Goal: Task Accomplishment & Management: Complete application form

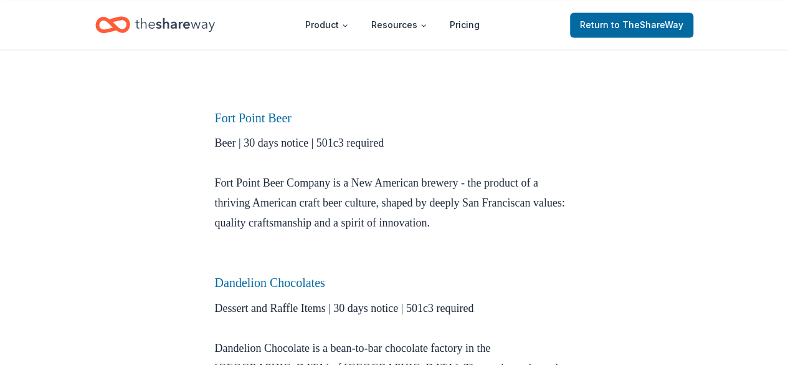
scroll to position [872, 0]
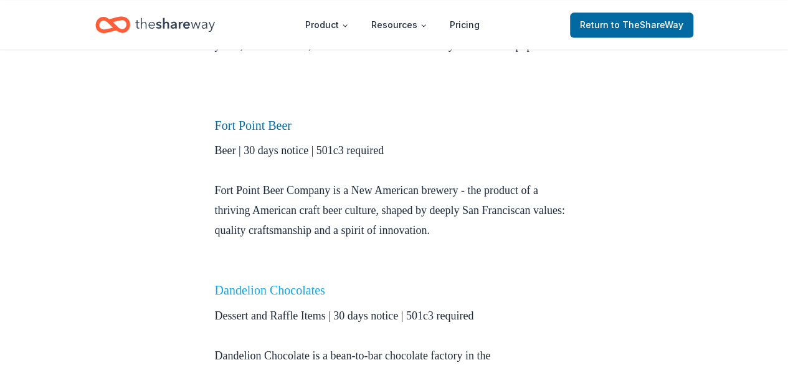
click at [277, 297] on link "Dandelion Chocolates" at bounding box center [270, 290] width 110 height 14
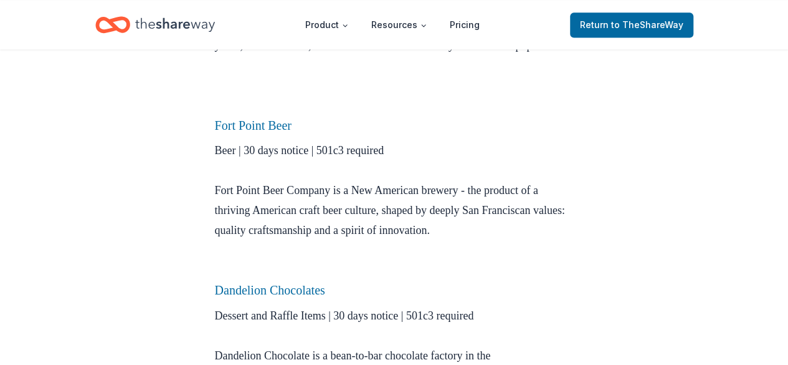
click at [255, 261] on p "Beer | 30 days notice | 501c3 required Fort Point Beer Company is a New America…" at bounding box center [394, 210] width 359 height 140
click at [262, 297] on link "Dandelion Chocolates" at bounding box center [270, 290] width 110 height 14
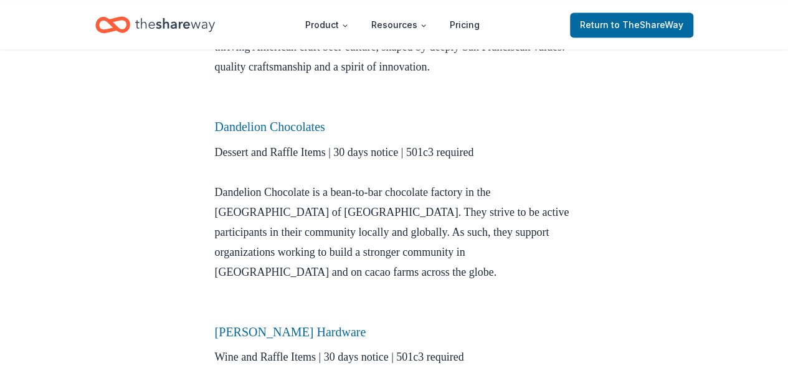
scroll to position [1059, 0]
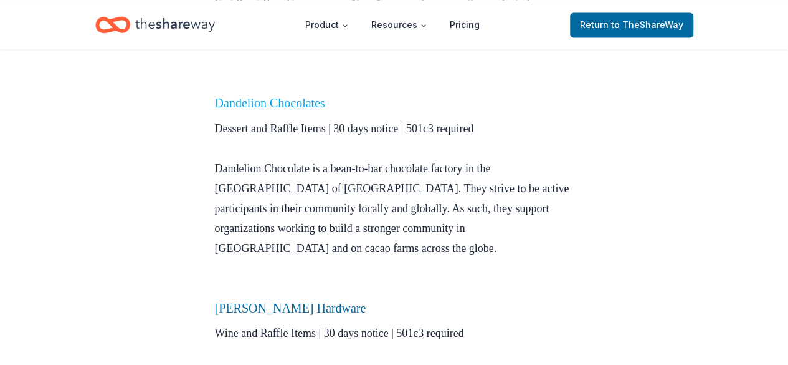
click at [287, 110] on link "Dandelion Chocolates" at bounding box center [270, 103] width 110 height 14
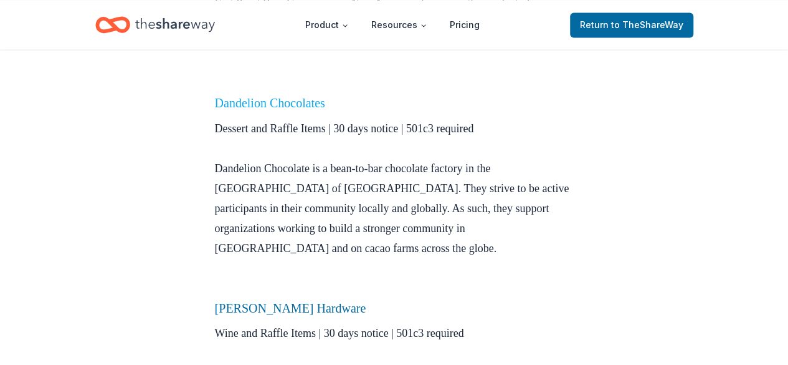
click at [287, 110] on link "Dandelion Chocolates" at bounding box center [270, 103] width 110 height 14
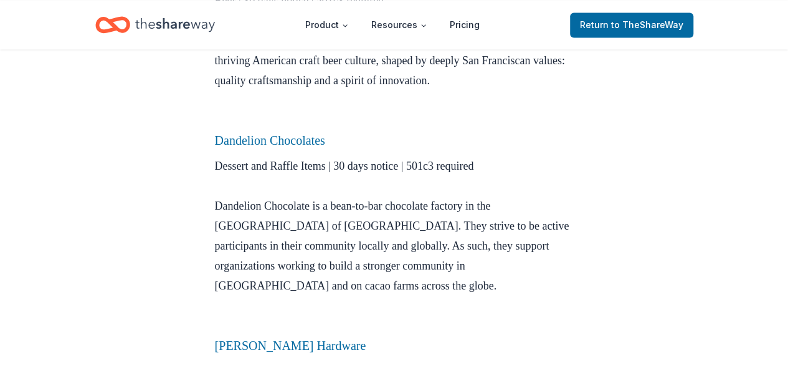
scroll to position [997, 0]
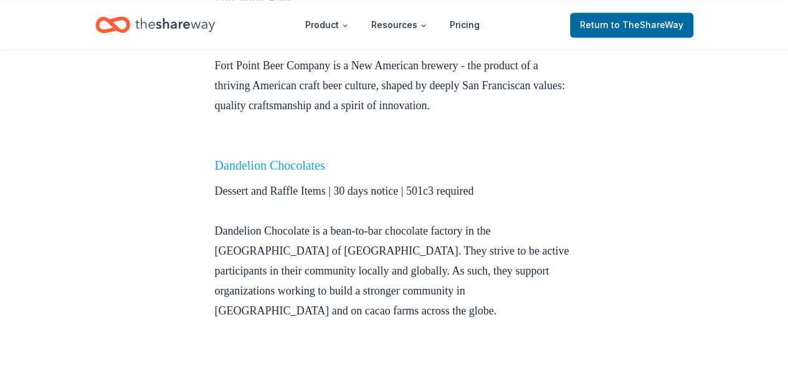
click at [272, 172] on link "Dandelion Chocolates" at bounding box center [270, 165] width 110 height 14
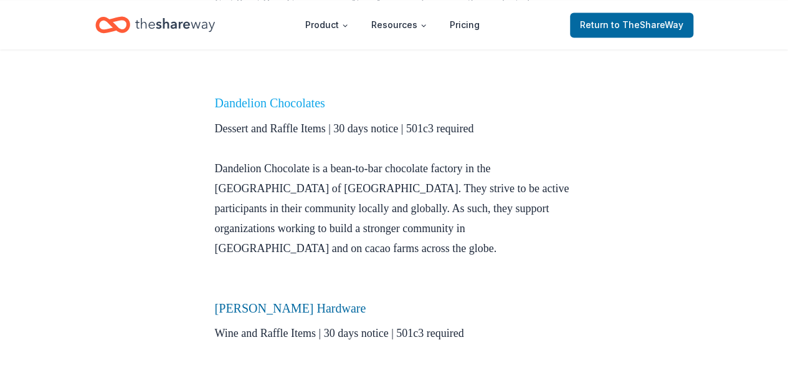
click at [264, 110] on link "Dandelion Chocolates" at bounding box center [270, 103] width 110 height 14
click at [274, 110] on link "Dandelion Chocolates" at bounding box center [270, 103] width 110 height 14
click at [262, 110] on link "Dandelion Chocolates" at bounding box center [270, 103] width 110 height 14
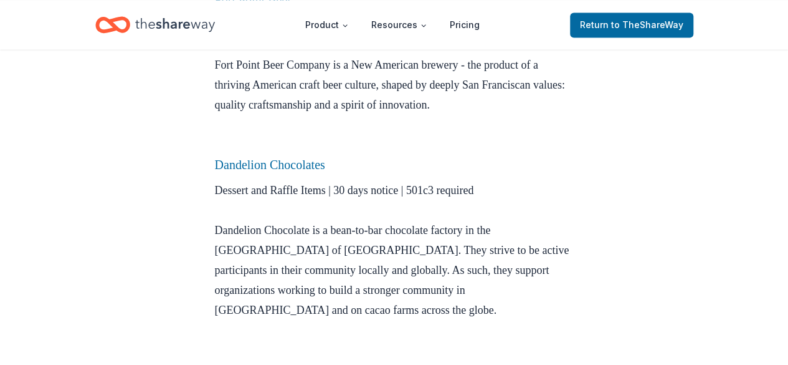
scroll to position [997, 0]
click at [227, 172] on link "Dandelion Chocolates" at bounding box center [270, 165] width 110 height 14
click at [231, 172] on link "Dandelion Chocolates" at bounding box center [270, 165] width 110 height 14
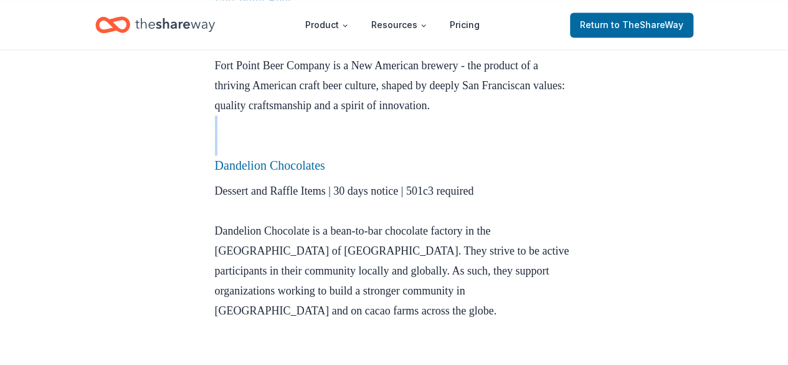
drag, startPoint x: 203, startPoint y: 166, endPoint x: 210, endPoint y: 173, distance: 9.7
click at [207, 173] on div "City Lists Mar 06, 2020 San Francisco Bay Area companies that donate to fundrai…" at bounding box center [394, 259] width 399 height 2414
click at [204, 174] on div "City Lists Mar 06, 2020 San Francisco Bay Area companies that donate to fundrai…" at bounding box center [394, 259] width 399 height 2414
drag, startPoint x: 201, startPoint y: 176, endPoint x: 384, endPoint y: 179, distance: 182.6
click at [384, 179] on div "City Lists Mar 06, 2020 San Francisco Bay Area companies that donate to fundrai…" at bounding box center [394, 259] width 399 height 2414
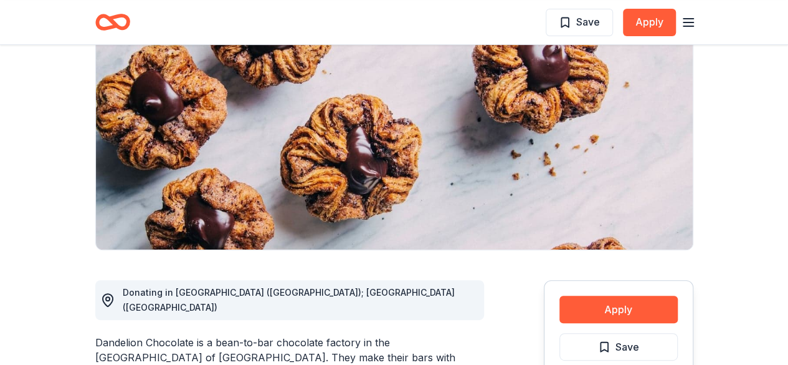
scroll to position [187, 0]
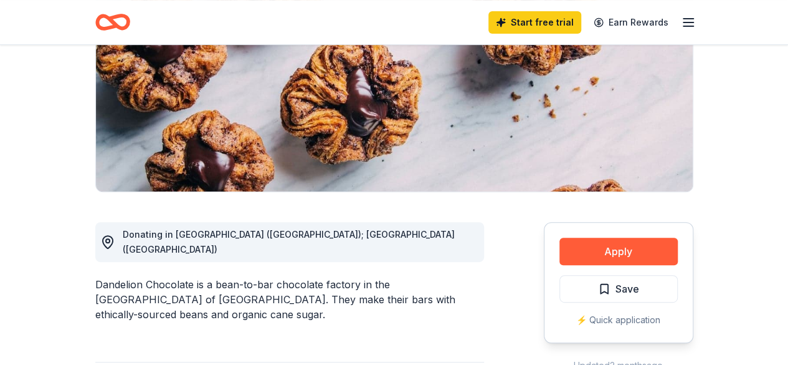
click at [227, 305] on div "Dandelion Chocolate is a bean-to-bar chocolate factory in the [GEOGRAPHIC_DATA]…" at bounding box center [289, 299] width 389 height 45
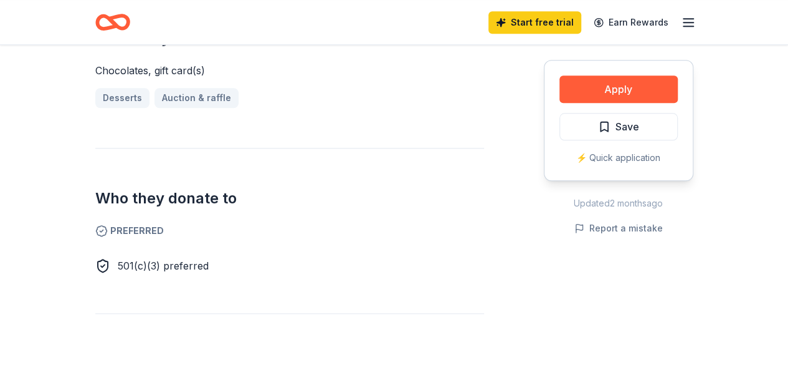
scroll to position [499, 0]
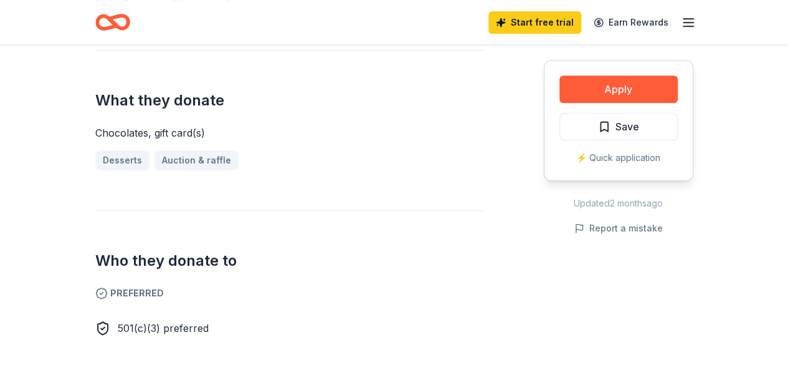
click at [204, 150] on div "Desserts Auction & raffle" at bounding box center [289, 160] width 389 height 20
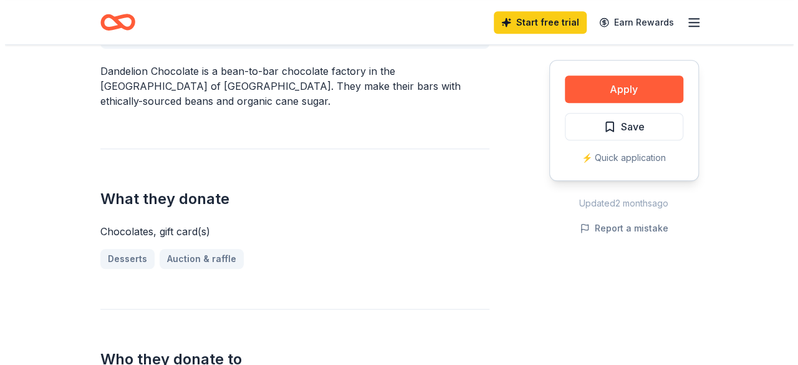
scroll to position [312, 0]
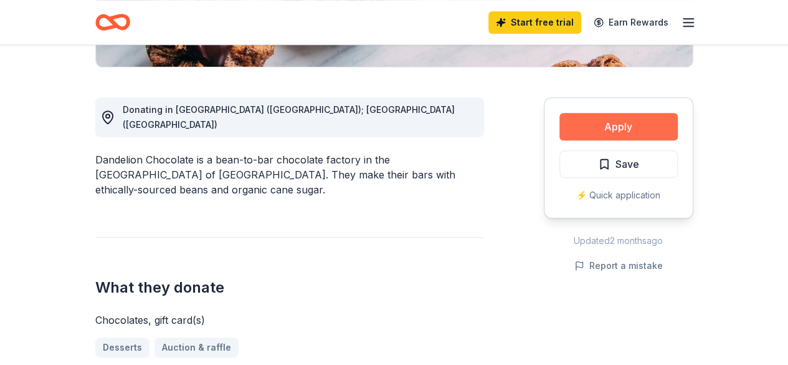
click at [596, 131] on button "Apply" at bounding box center [619, 126] width 118 height 27
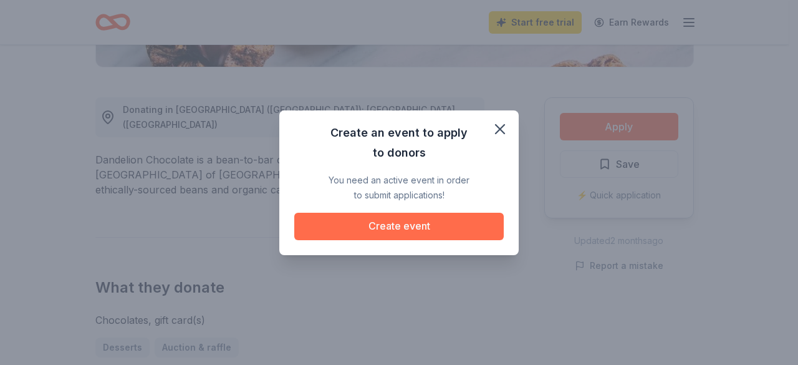
click at [362, 228] on button "Create event" at bounding box center [398, 226] width 209 height 27
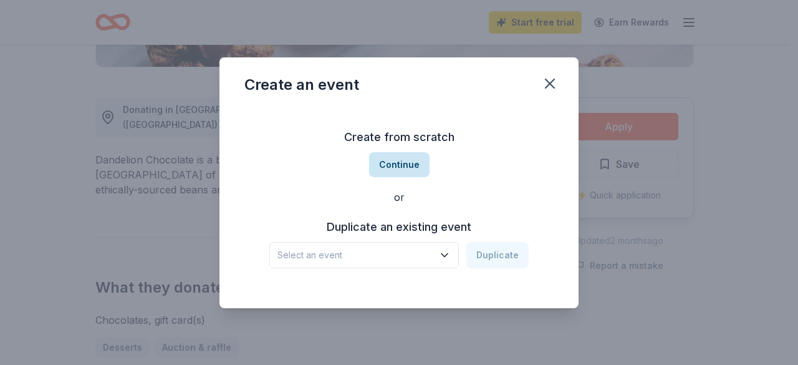
click at [401, 156] on button "Continue" at bounding box center [399, 164] width 60 height 25
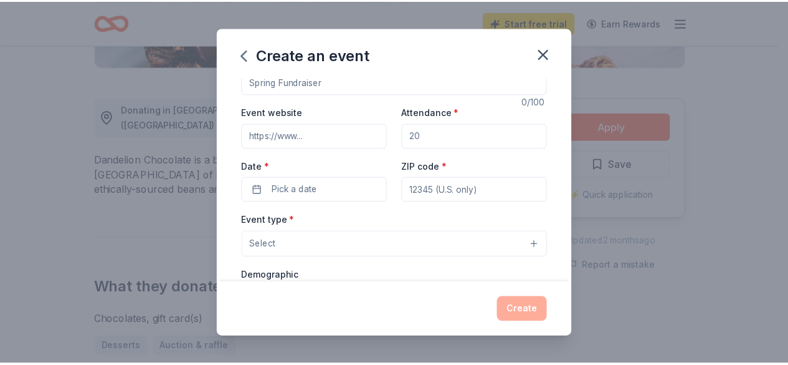
scroll to position [0, 0]
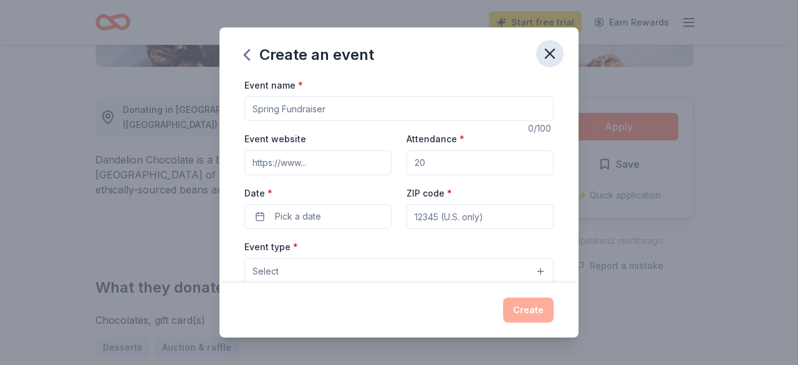
click at [540, 50] on button "button" at bounding box center [549, 53] width 27 height 27
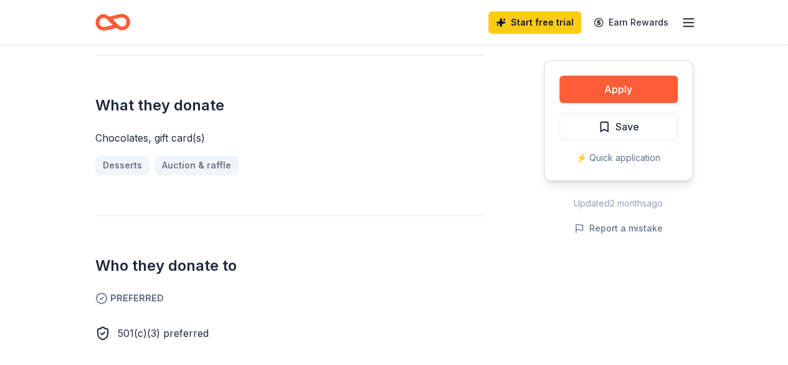
scroll to position [623, 0]
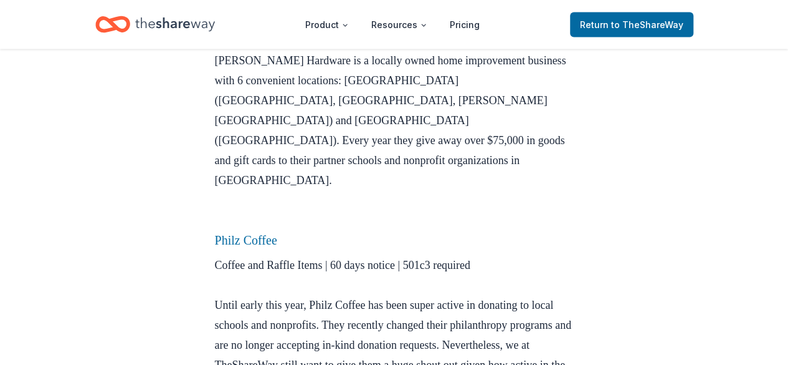
scroll to position [1246, 0]
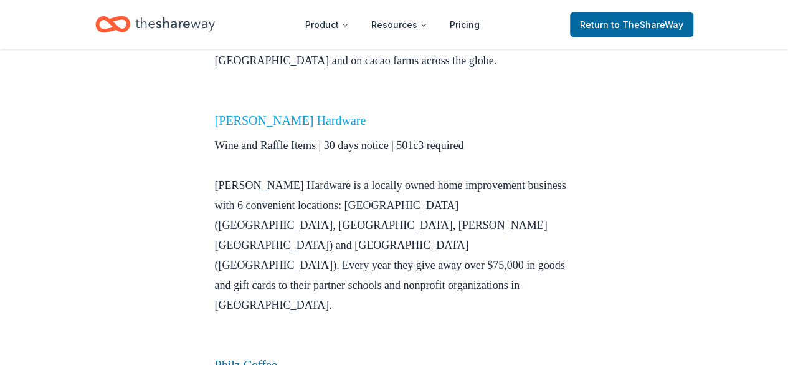
click at [256, 127] on link "Cole Hardware" at bounding box center [290, 120] width 151 height 14
click at [257, 127] on link "Cole Hardware" at bounding box center [290, 120] width 151 height 14
click at [264, 127] on link "Cole Hardware" at bounding box center [290, 120] width 151 height 14
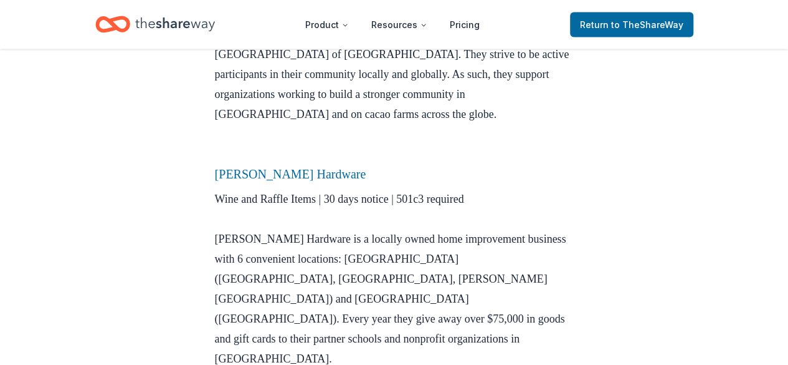
scroll to position [1122, 0]
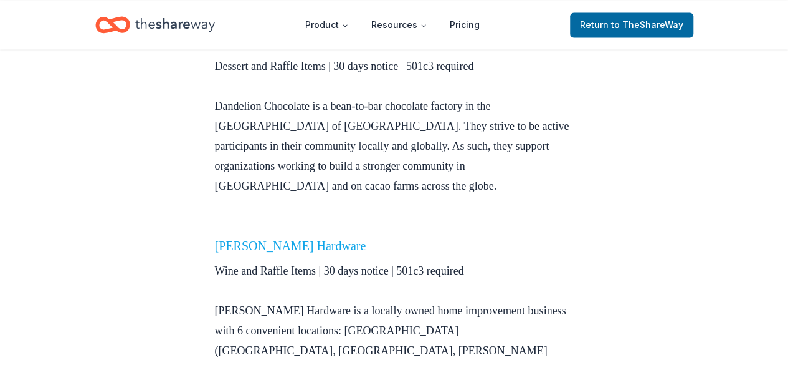
click at [234, 252] on link "Cole Hardware" at bounding box center [290, 245] width 151 height 14
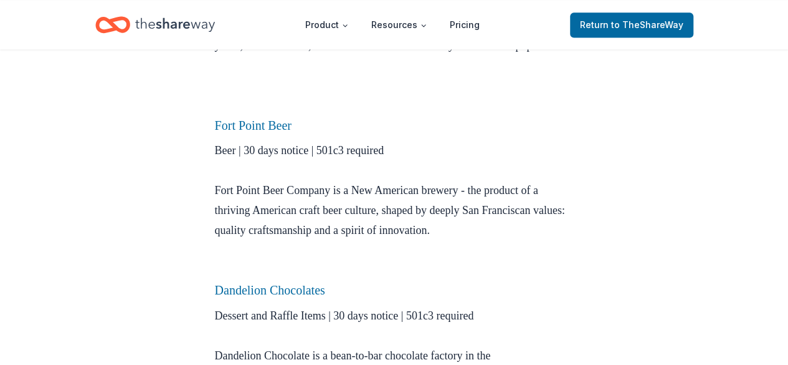
scroll to position [685, 0]
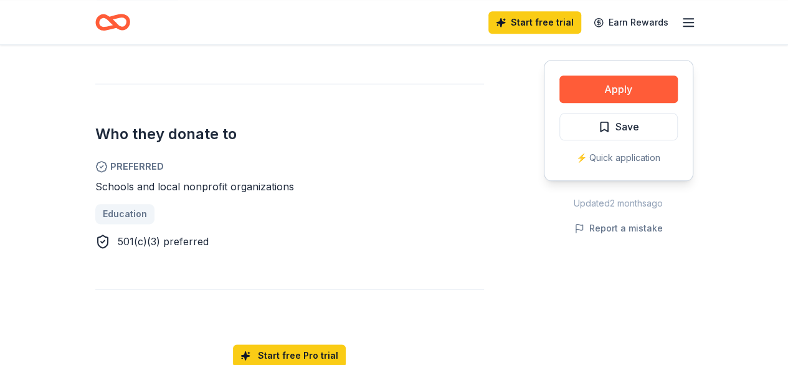
scroll to position [685, 0]
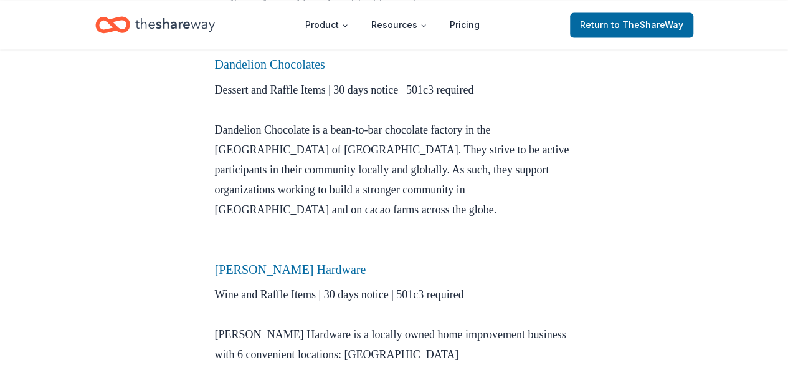
scroll to position [1078, 0]
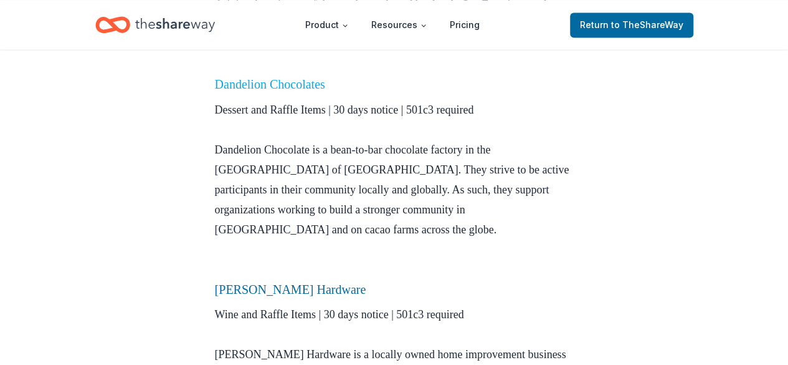
click at [257, 91] on link "Dandelion Chocolates" at bounding box center [270, 84] width 110 height 14
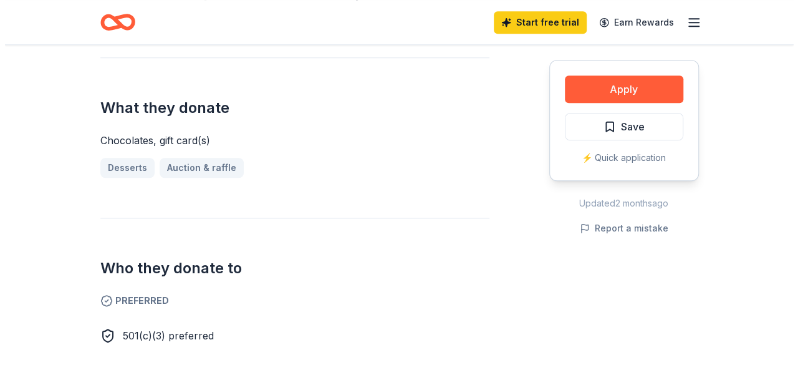
scroll to position [436, 0]
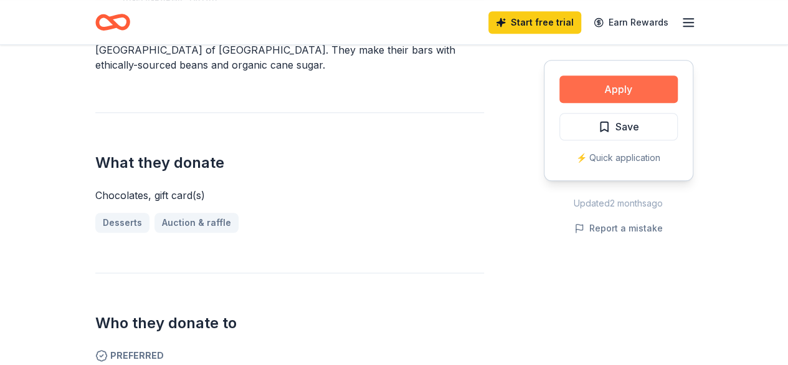
click at [626, 88] on button "Apply" at bounding box center [619, 88] width 118 height 27
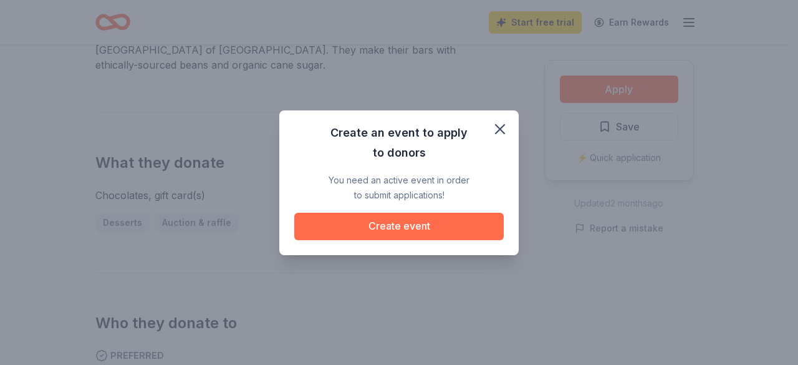
click at [368, 232] on button "Create event" at bounding box center [398, 226] width 209 height 27
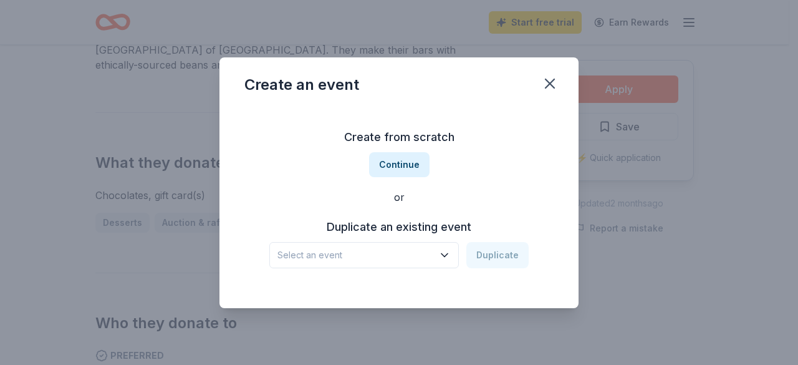
click at [432, 257] on span "Select an event" at bounding box center [355, 254] width 156 height 15
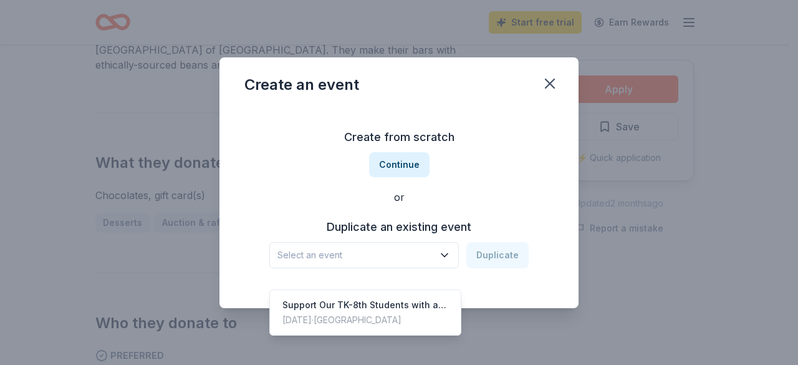
click at [432, 257] on span "Select an event" at bounding box center [355, 254] width 156 height 15
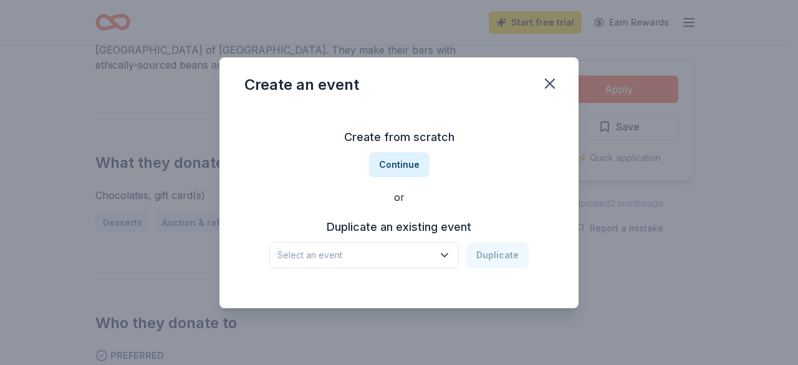
click at [432, 257] on span "Select an event" at bounding box center [355, 254] width 156 height 15
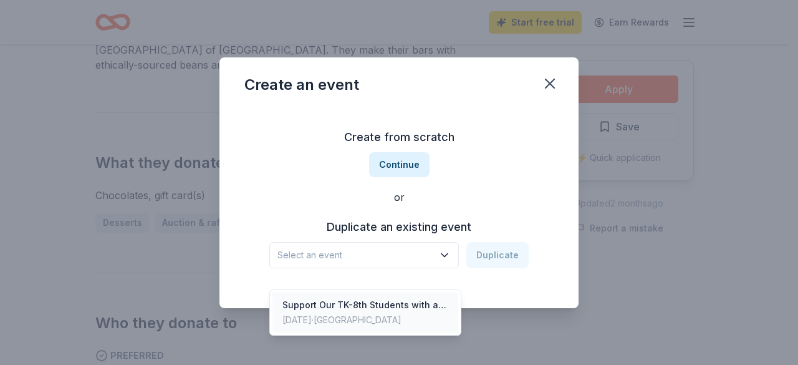
click at [406, 312] on div "May 01, 2025 · SF Bay Area" at bounding box center [365, 319] width 166 height 15
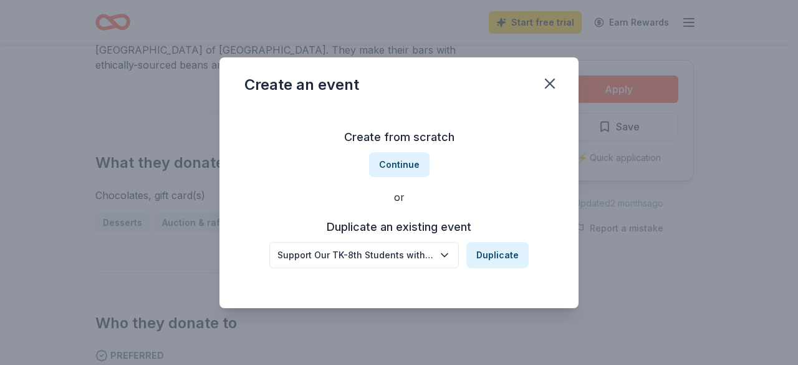
click at [415, 260] on div "Support Our TK-8th Students with a Goodbye Gift!" at bounding box center [355, 254] width 156 height 15
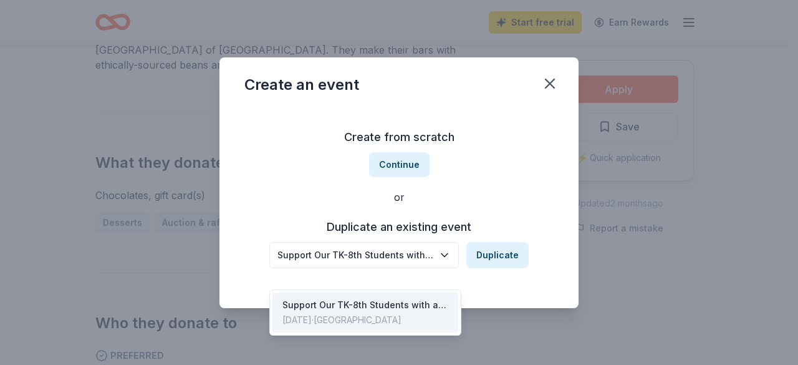
click at [424, 250] on div "Support Our TK-8th Students with a Goodbye Gift!" at bounding box center [355, 254] width 156 height 15
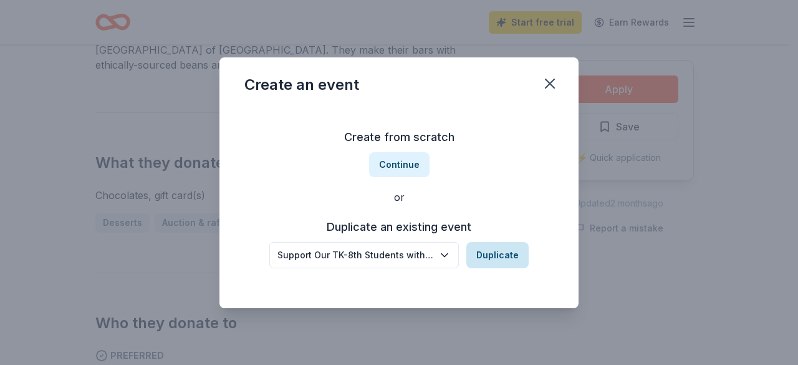
click at [512, 251] on button "Duplicate" at bounding box center [497, 255] width 62 height 26
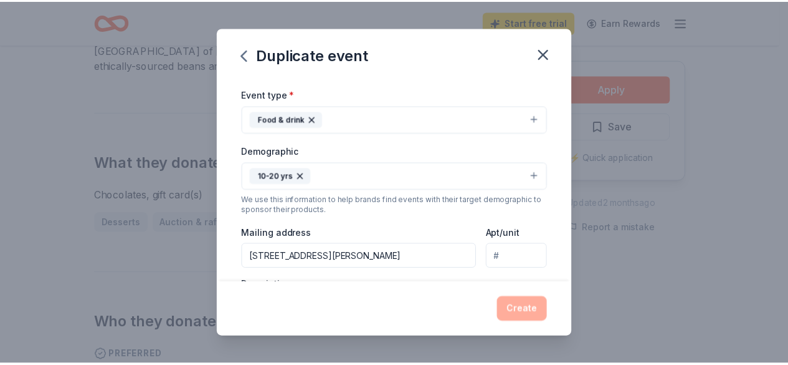
scroll to position [152, 0]
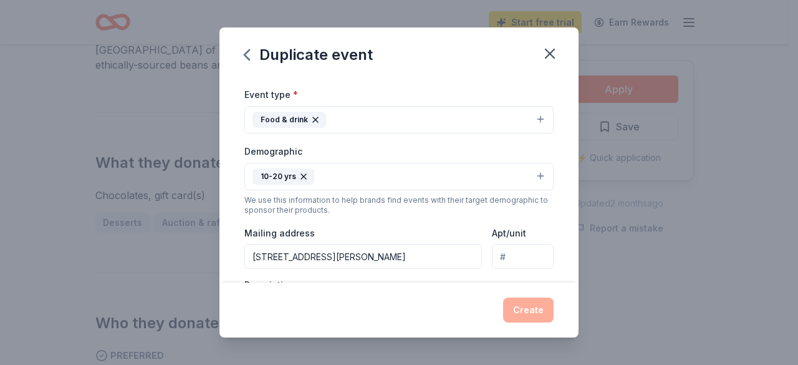
drag, startPoint x: 542, startPoint y: 55, endPoint x: 520, endPoint y: 62, distance: 22.7
click at [542, 55] on icon "button" at bounding box center [549, 53] width 17 height 17
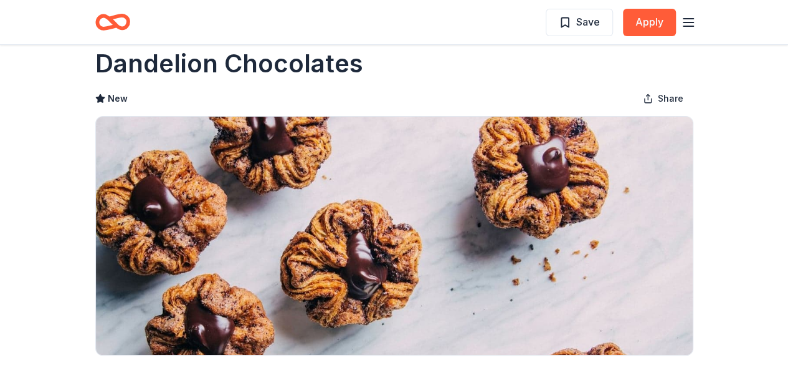
scroll to position [0, 0]
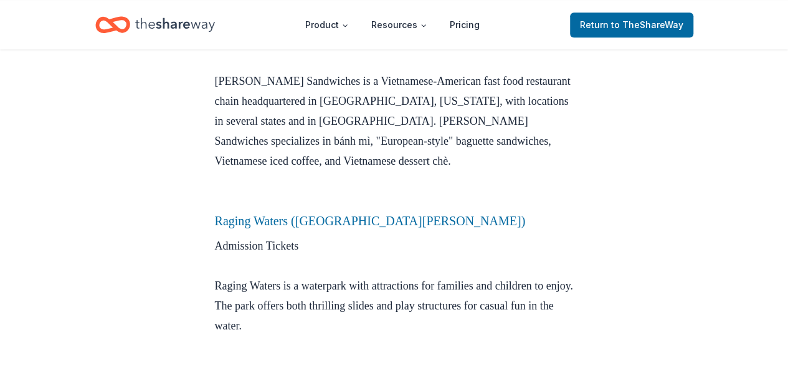
scroll to position [872, 0]
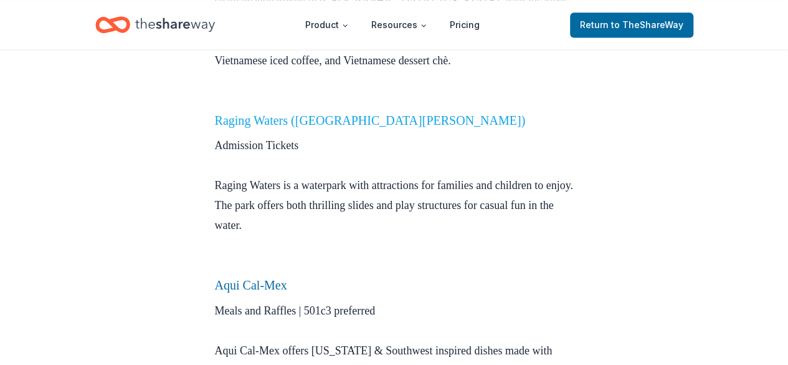
click at [265, 113] on link "Raging Waters ([GEOGRAPHIC_DATA][PERSON_NAME])" at bounding box center [370, 120] width 311 height 14
click at [244, 113] on link "Raging Waters ([GEOGRAPHIC_DATA][PERSON_NAME])" at bounding box center [370, 120] width 311 height 14
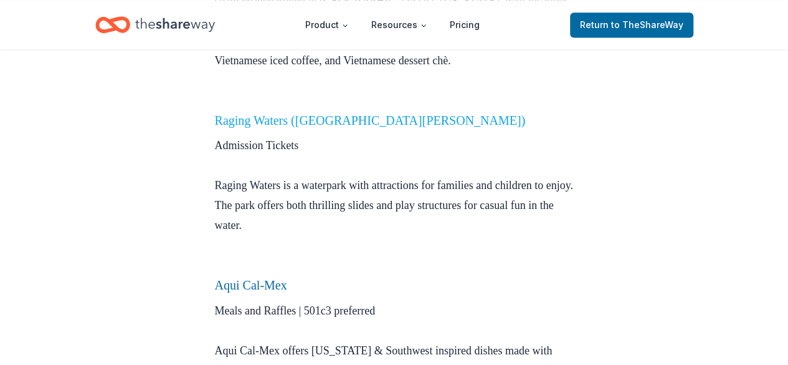
click at [244, 113] on link "Raging Waters ([GEOGRAPHIC_DATA][PERSON_NAME])" at bounding box center [370, 120] width 311 height 14
click at [246, 113] on link "Raging Waters ([GEOGRAPHIC_DATA][PERSON_NAME])" at bounding box center [370, 120] width 311 height 14
click at [274, 193] on p "Admission Tickets Raging Waters is a waterpark with attractions for families an…" at bounding box center [394, 205] width 359 height 140
click at [262, 113] on link "Raging Waters (San Jose)" at bounding box center [370, 120] width 311 height 14
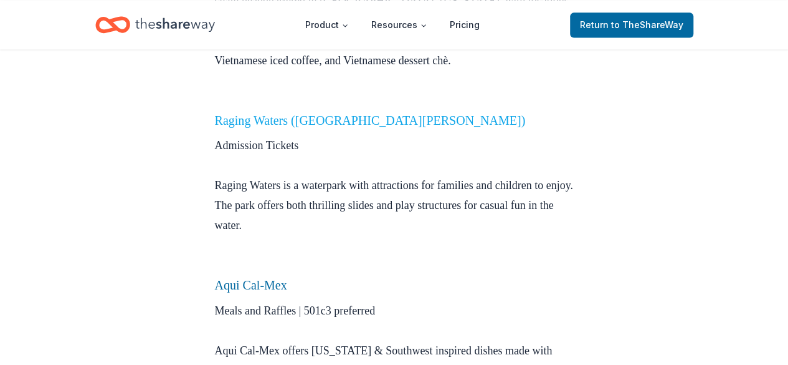
click at [262, 113] on link "Raging Waters (San Jose)" at bounding box center [370, 120] width 311 height 14
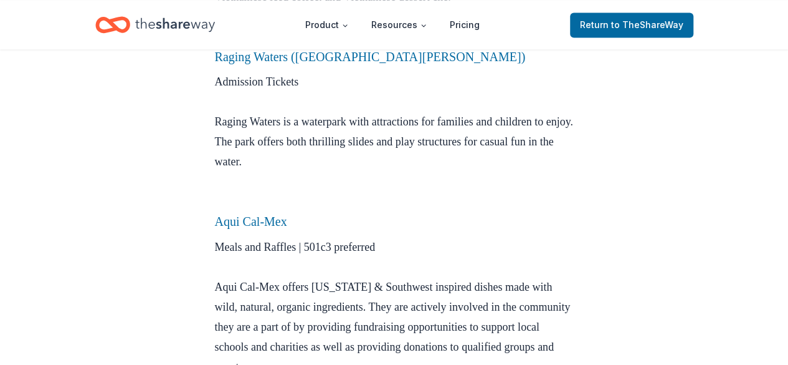
scroll to position [997, 0]
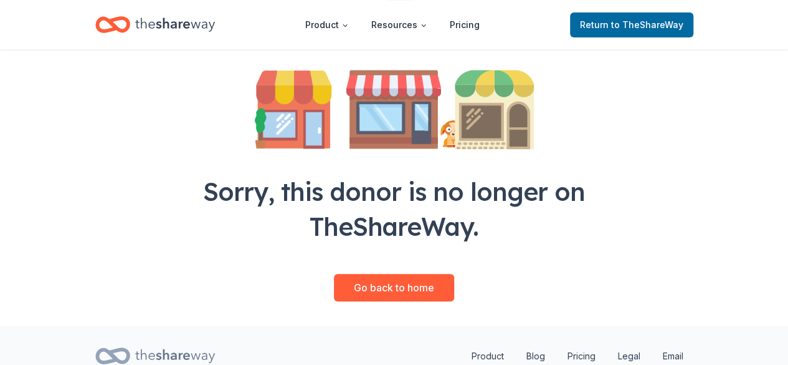
scroll to position [187, 0]
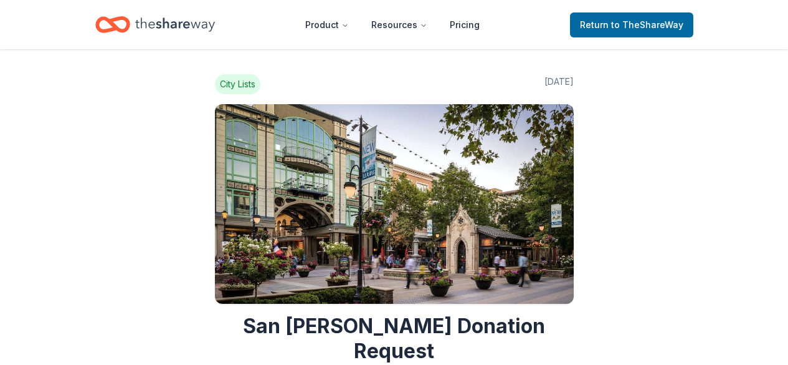
scroll to position [997, 0]
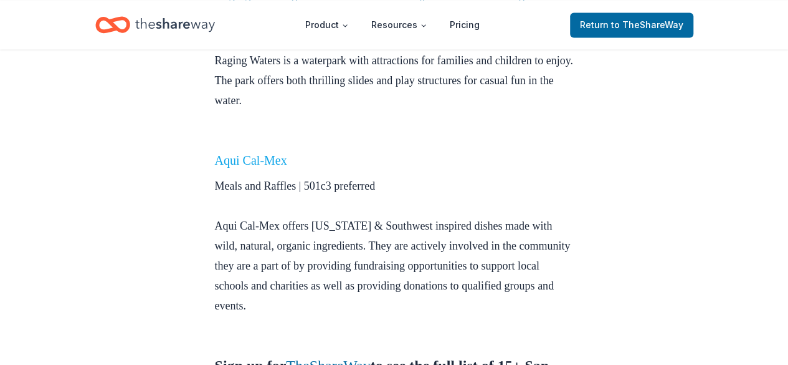
click at [241, 153] on link "Aqui Cal-Mex" at bounding box center [251, 160] width 72 height 14
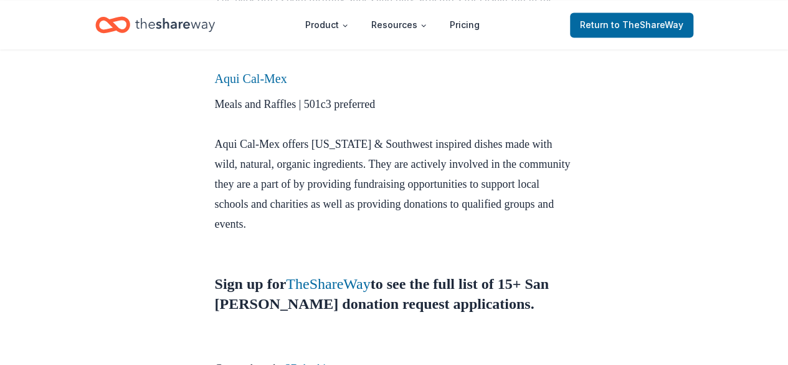
scroll to position [1059, 0]
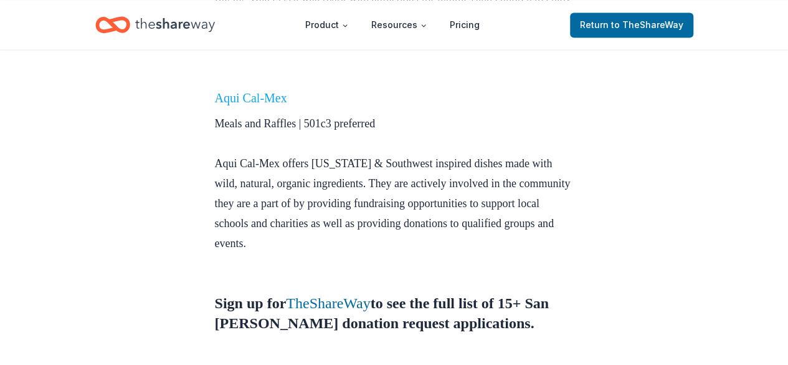
click at [257, 91] on link "Aqui Cal-Mex" at bounding box center [251, 98] width 72 height 14
click at [260, 91] on link "Aqui Cal-Mex" at bounding box center [251, 98] width 72 height 14
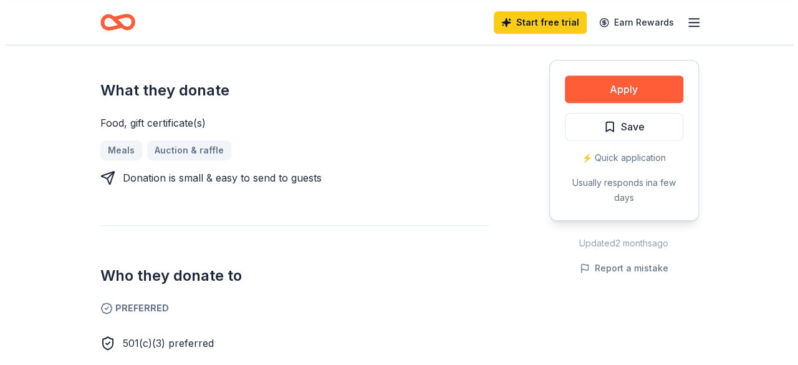
scroll to position [499, 0]
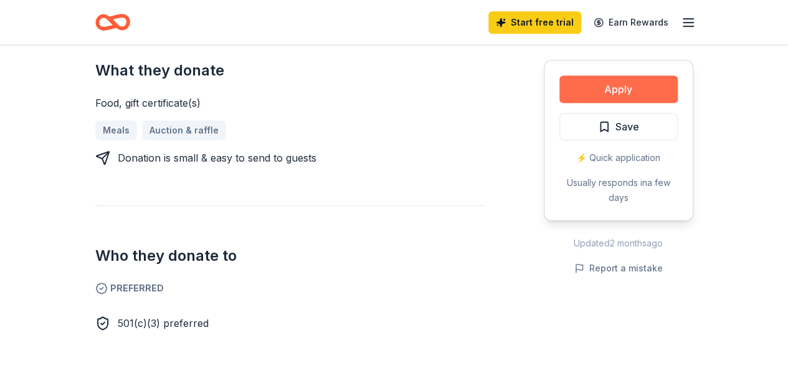
click at [642, 85] on button "Apply" at bounding box center [619, 88] width 118 height 27
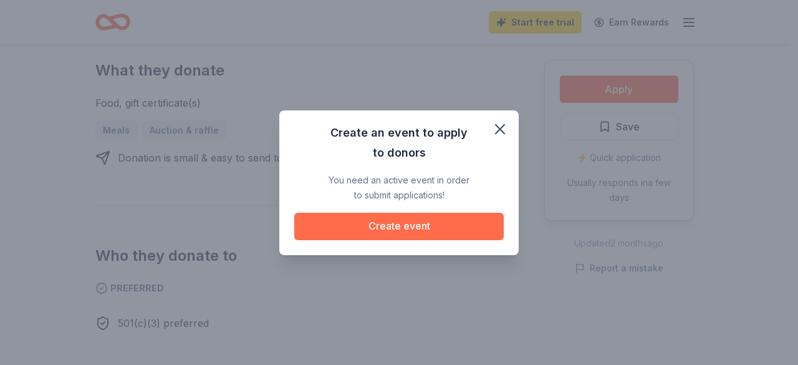
click at [413, 223] on button "Create event" at bounding box center [398, 226] width 209 height 27
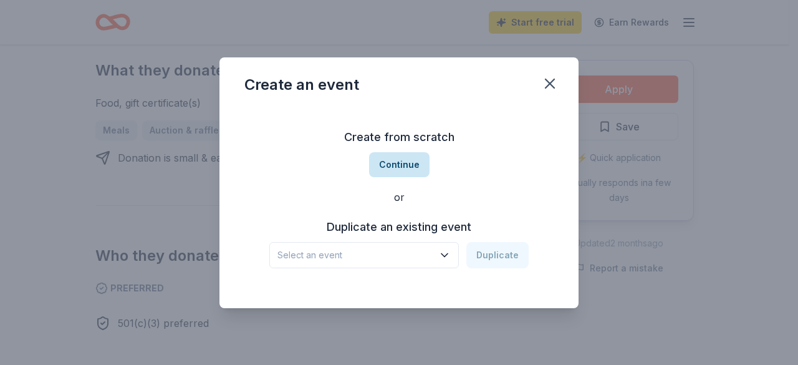
click at [396, 163] on button "Continue" at bounding box center [399, 164] width 60 height 25
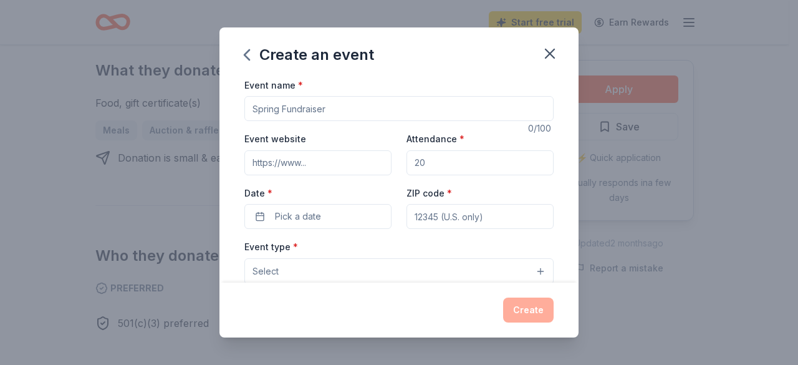
click at [284, 107] on input "Event name *" at bounding box center [398, 108] width 309 height 25
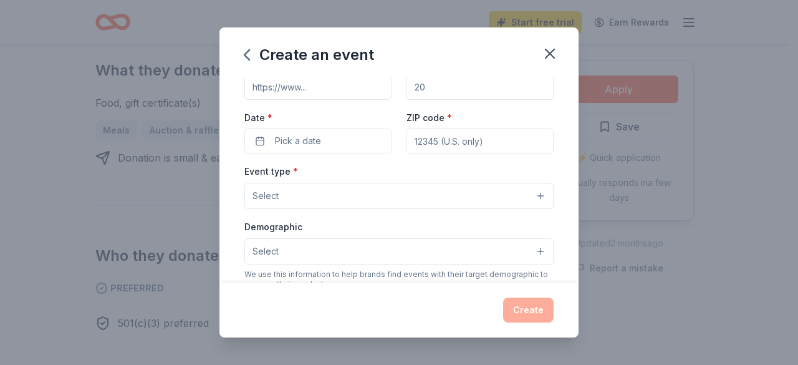
scroll to position [0, 0]
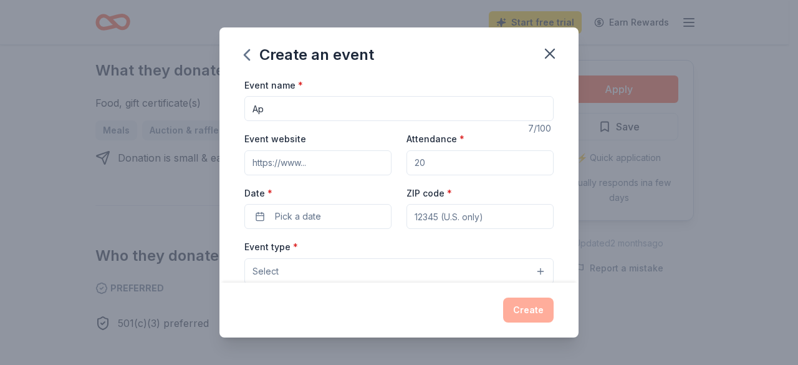
type input "A"
type input "Back to School Night Resource Fair"
click at [303, 150] on input "Event website" at bounding box center [317, 162] width 147 height 25
paste input "https://aptitud.arusd.org/about-us/our-schools-mission-vision"
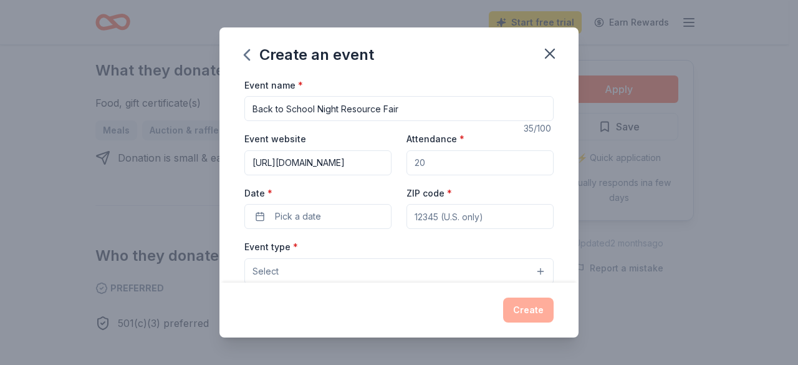
type input "https://aptitud.arusd.org/about-us/our-schools-mission-vision"
click at [418, 162] on input "Attendance *" at bounding box center [479, 162] width 147 height 25
type input "200"
click at [290, 211] on span "Pick a date" at bounding box center [298, 216] width 46 height 15
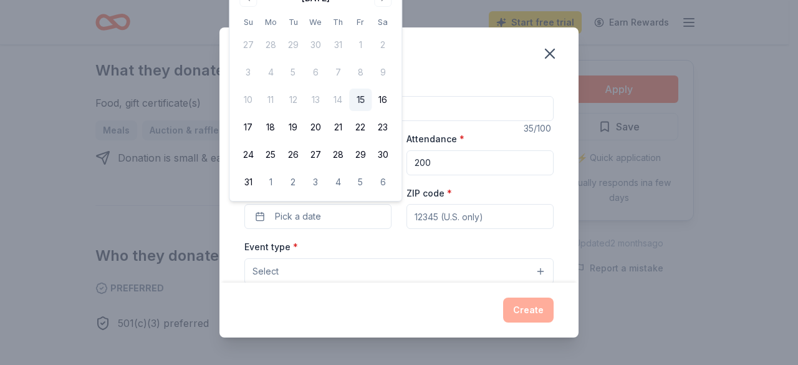
click at [499, 69] on div "Create an event" at bounding box center [398, 52] width 359 height 50
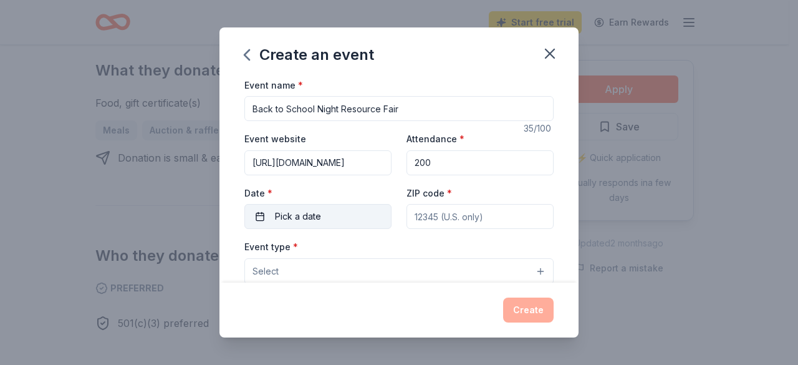
click at [315, 214] on span "Pick a date" at bounding box center [298, 216] width 46 height 15
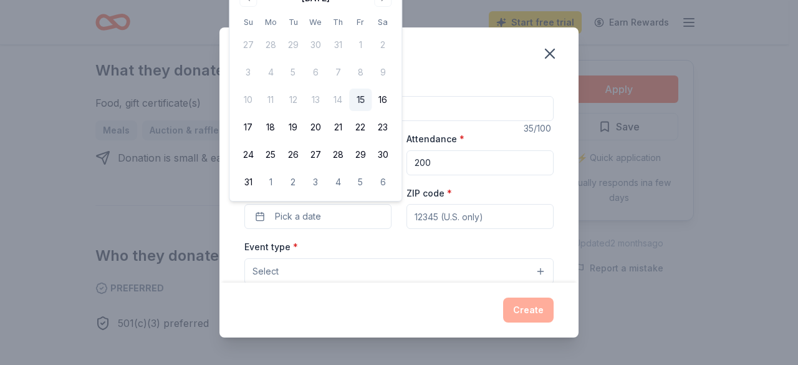
click at [631, 145] on div "Create an event Event name * Back to School Night Resource Fair 35 /100 Event w…" at bounding box center [399, 182] width 798 height 365
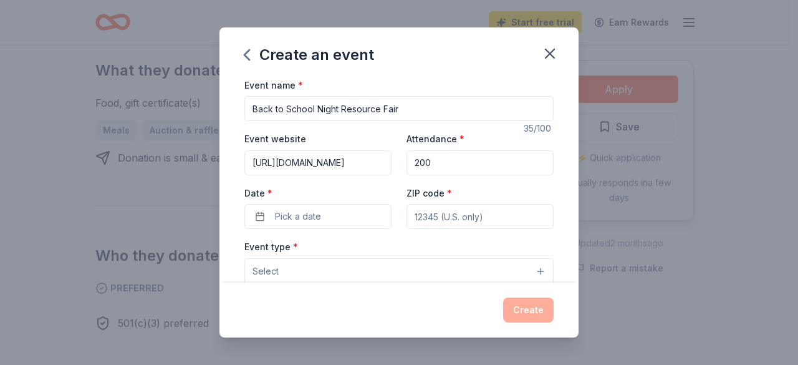
click at [335, 187] on label "Date *" at bounding box center [317, 193] width 147 height 12
click at [335, 204] on button "Pick a date" at bounding box center [317, 216] width 147 height 25
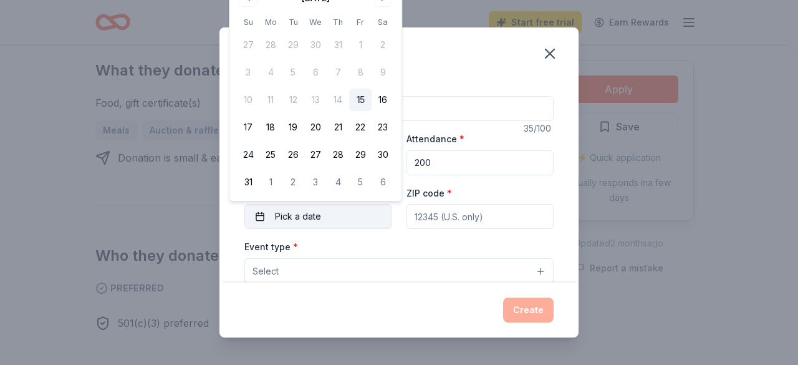
click at [332, 217] on button "Pick a date" at bounding box center [317, 216] width 147 height 25
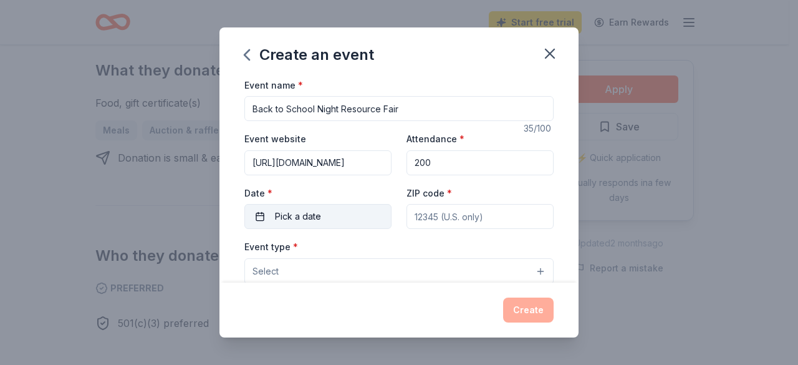
click at [332, 217] on button "Pick a date" at bounding box center [317, 216] width 147 height 25
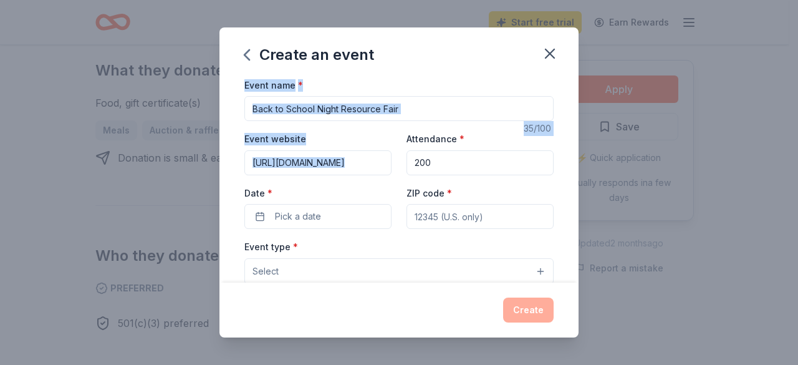
drag, startPoint x: 467, startPoint y: 41, endPoint x: 455, endPoint y: 133, distance: 92.5
click at [456, 131] on div "Create an event Event name * Back to School Night Resource Fair 35 /100 Event w…" at bounding box center [398, 182] width 359 height 310
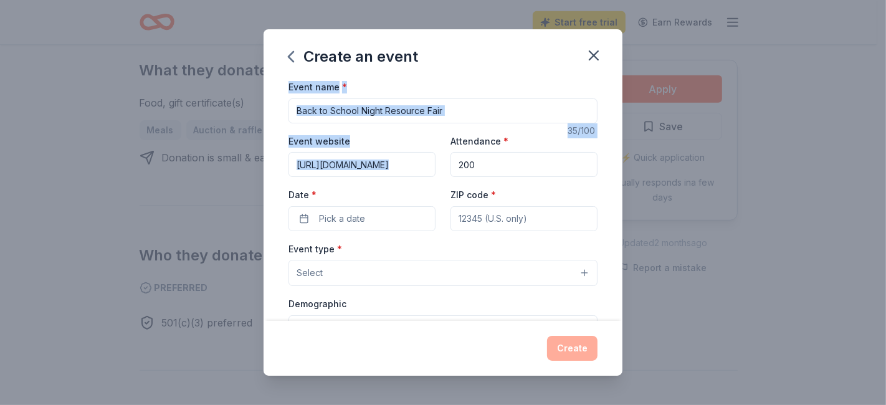
drag, startPoint x: 748, startPoint y: 7, endPoint x: 94, endPoint y: 106, distance: 661.2
click at [95, 106] on div "Create an event Event name * Back to School Night Resource Fair 35 /100 Event w…" at bounding box center [443, 202] width 886 height 405
click at [50, 132] on div "Create an event Event name * Back to School Night Resource Fair 35 /100 Event w…" at bounding box center [443, 202] width 886 height 405
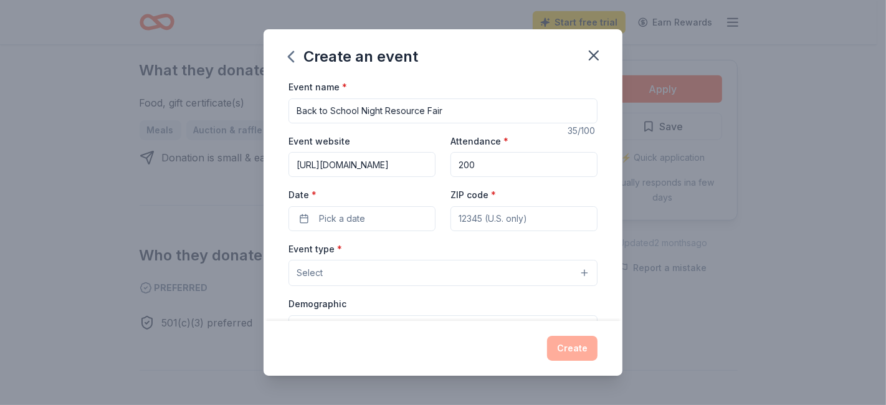
click at [77, 239] on div "Create an event Event name * Back to School Night Resource Fair 35 /100 Event w…" at bounding box center [443, 202] width 886 height 405
click at [355, 219] on span "Pick a date" at bounding box center [342, 218] width 46 height 15
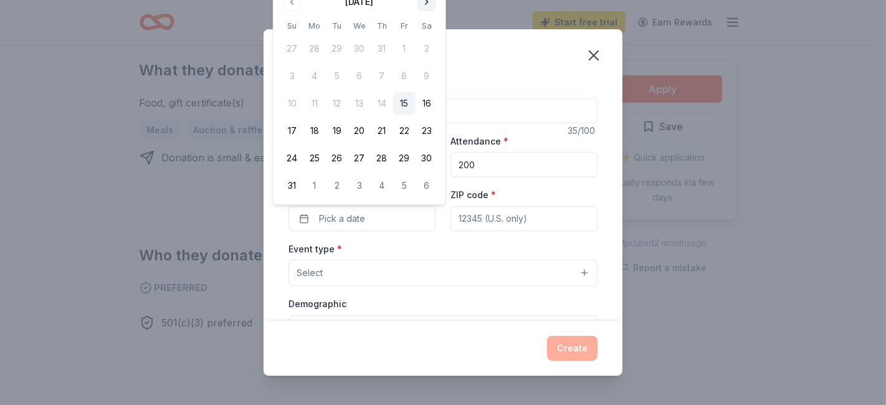
click at [427, 7] on button "Go to next month" at bounding box center [426, 1] width 17 height 17
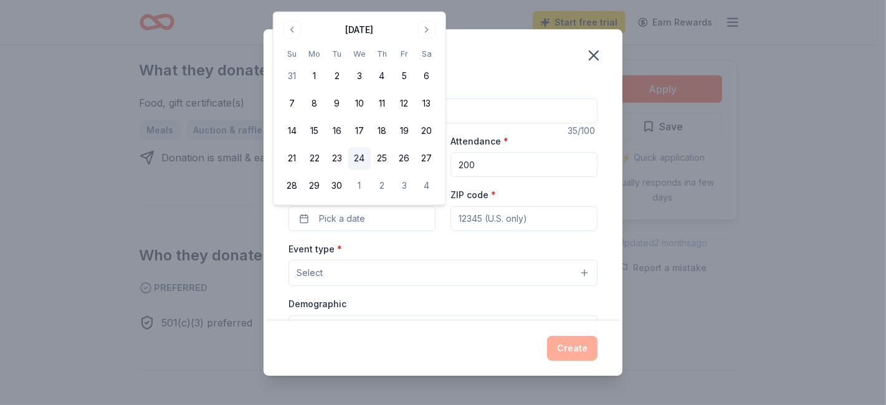
click at [367, 154] on button "24" at bounding box center [359, 159] width 22 height 22
click at [422, 239] on div "Event name * Back to School Night Resource Fair 35 /100 Event website https://a…" at bounding box center [443, 367] width 309 height 576
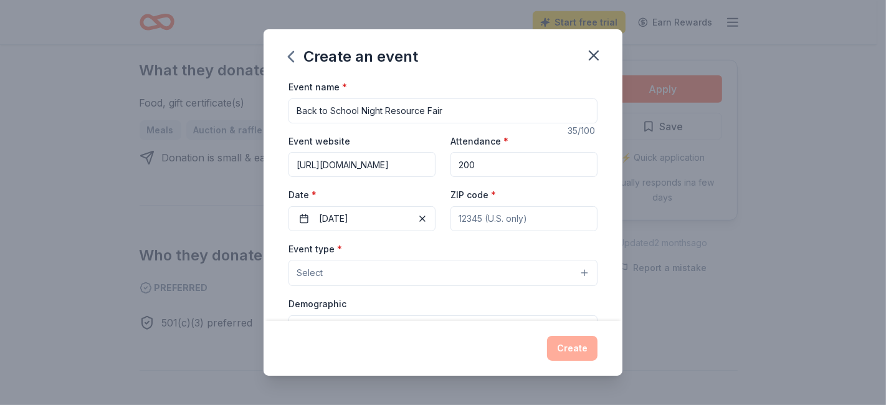
click at [471, 211] on input "ZIP code *" at bounding box center [524, 218] width 147 height 25
type input "95116"
type input "2475 Van Winkle Ln, San Jose, CA 95116"
click at [318, 264] on button "Select" at bounding box center [443, 273] width 309 height 26
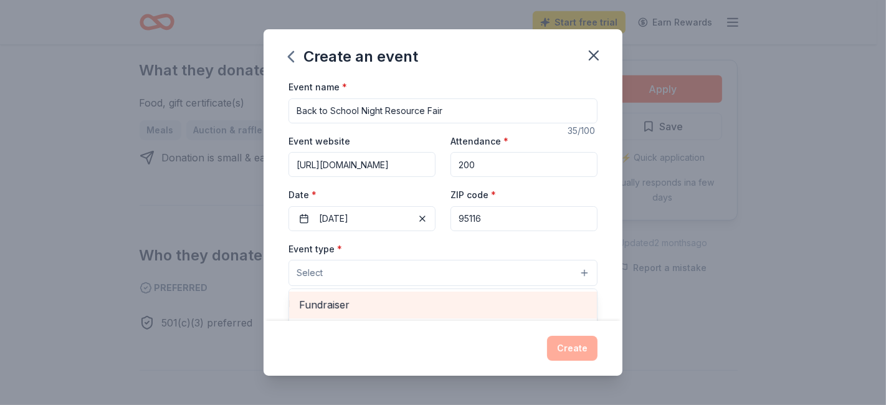
click at [324, 302] on span "Fundraiser" at bounding box center [443, 305] width 288 height 16
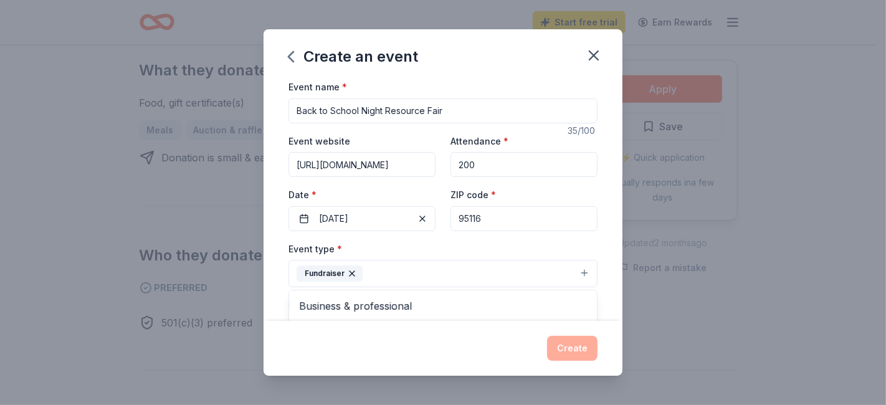
click at [331, 274] on div "Fundraiser" at bounding box center [330, 273] width 66 height 16
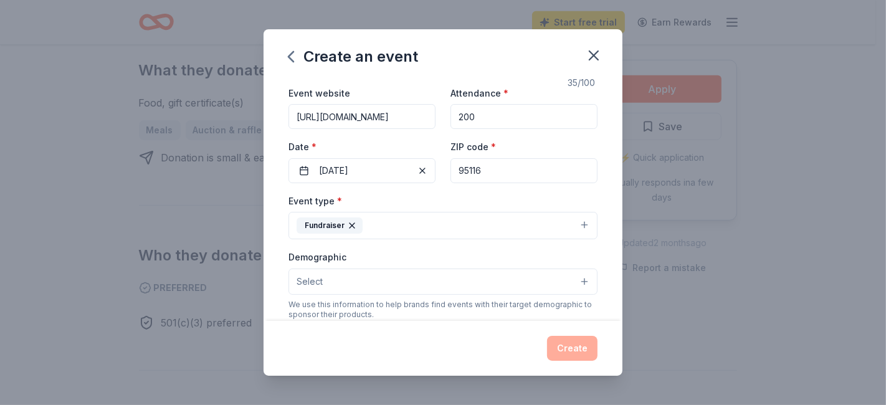
scroll to position [69, 0]
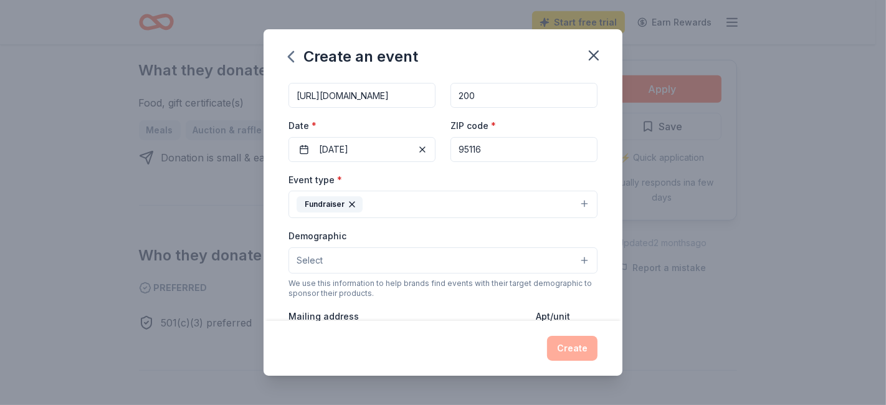
click at [353, 204] on icon "button" at bounding box center [352, 204] width 10 height 10
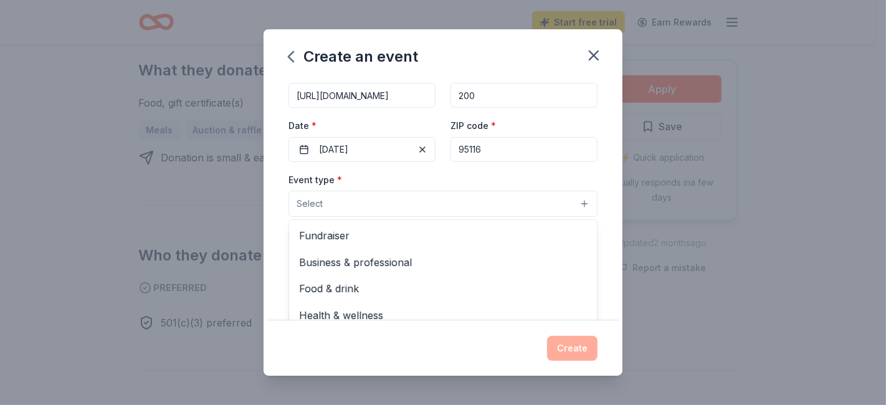
scroll to position [138, 0]
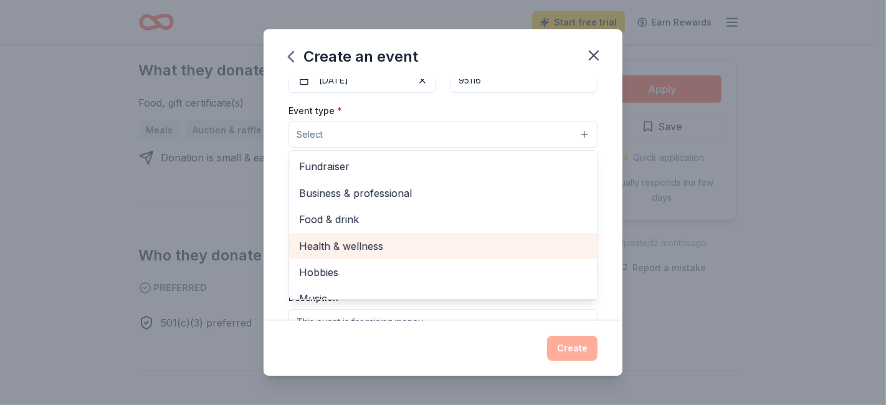
click at [329, 245] on span "Health & wellness" at bounding box center [443, 246] width 288 height 16
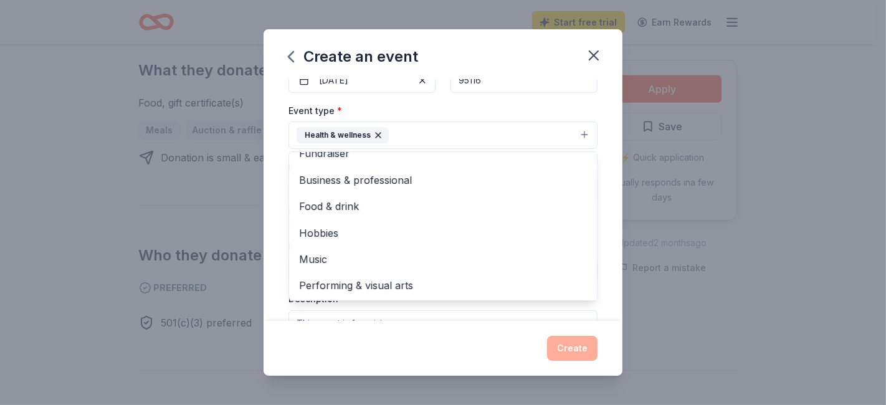
click at [606, 241] on div "Event name * Back to School Night Resource Fair 35 /100 Event website https://a…" at bounding box center [443, 200] width 359 height 242
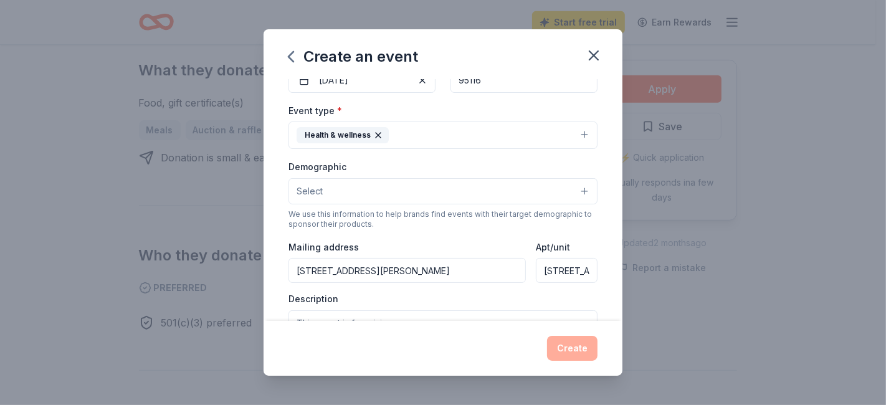
click at [329, 191] on button "Select" at bounding box center [443, 191] width 309 height 26
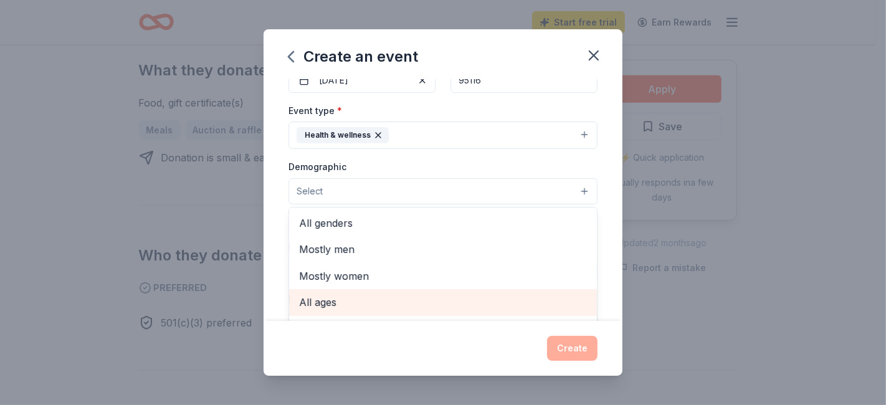
click at [330, 300] on span "All ages" at bounding box center [443, 302] width 288 height 16
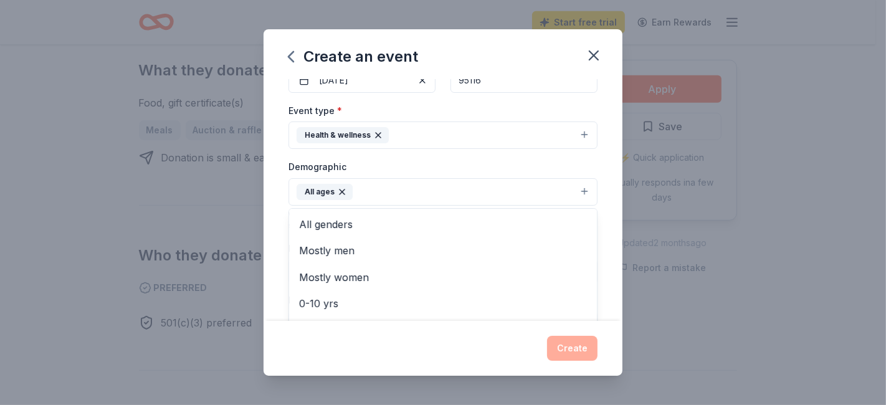
click at [228, 212] on div "Create an event Event name * Back to School Night Resource Fair 35 /100 Event w…" at bounding box center [443, 202] width 886 height 405
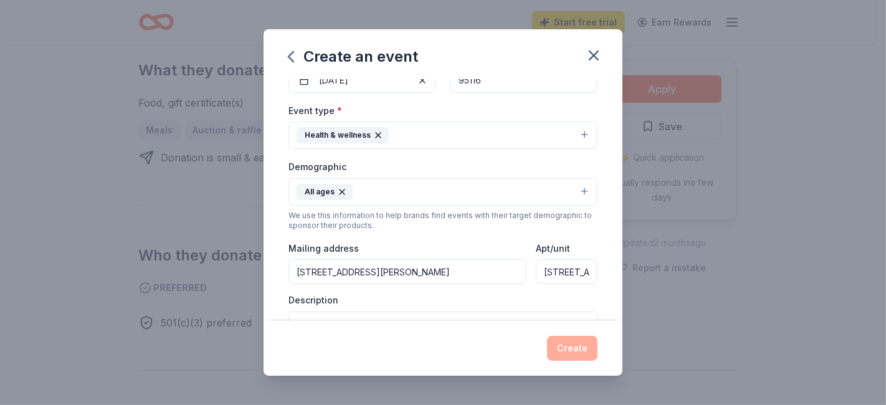
click at [372, 190] on button "All ages" at bounding box center [443, 191] width 309 height 27
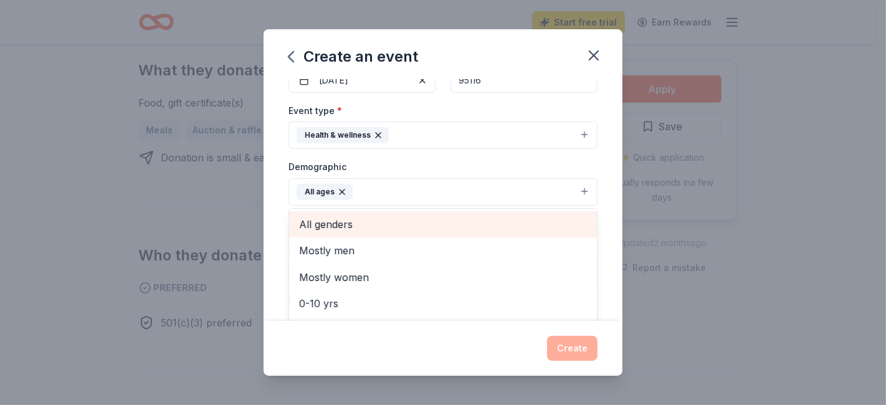
click at [335, 231] on span "All genders" at bounding box center [443, 224] width 288 height 16
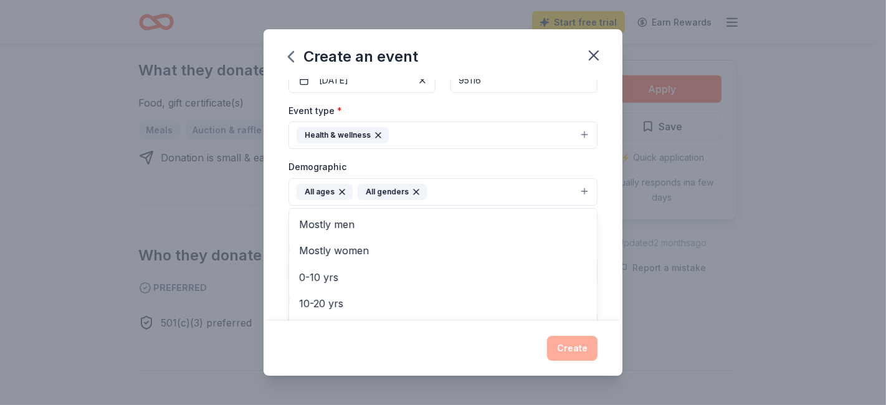
click at [242, 213] on div "Create an event Event name * Back to School Night Resource Fair 35 /100 Event w…" at bounding box center [443, 202] width 886 height 405
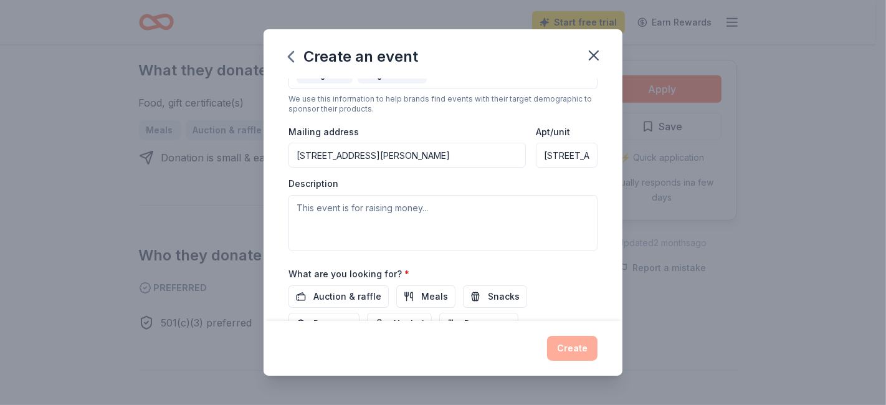
scroll to position [277, 0]
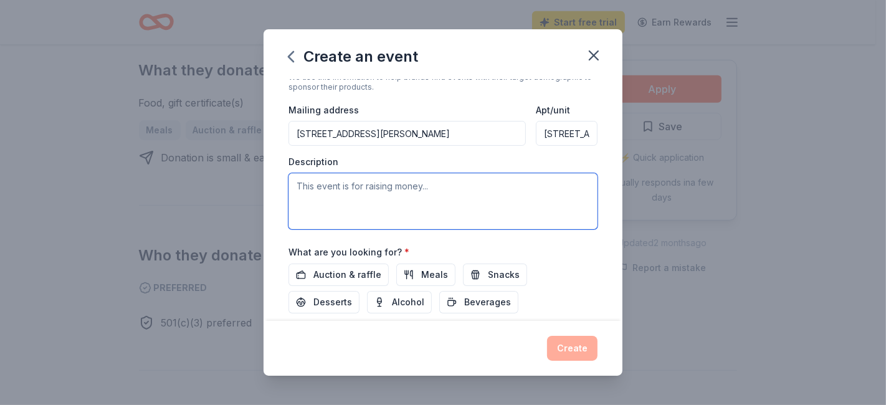
click at [340, 190] on textarea at bounding box center [443, 201] width 309 height 56
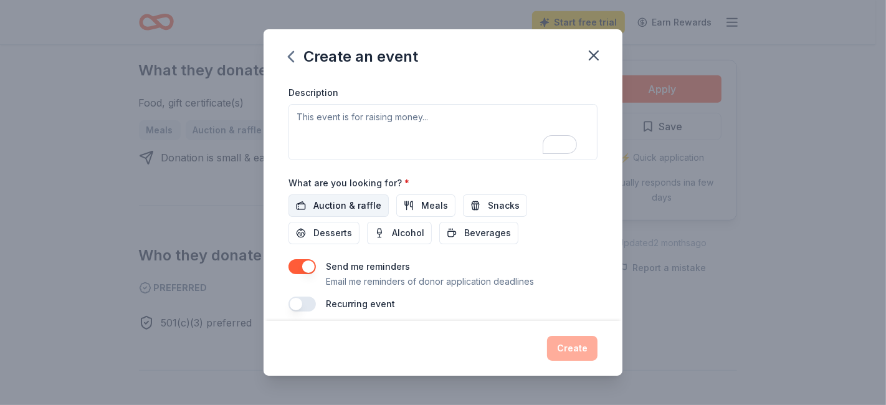
click at [346, 207] on span "Auction & raffle" at bounding box center [347, 205] width 68 height 15
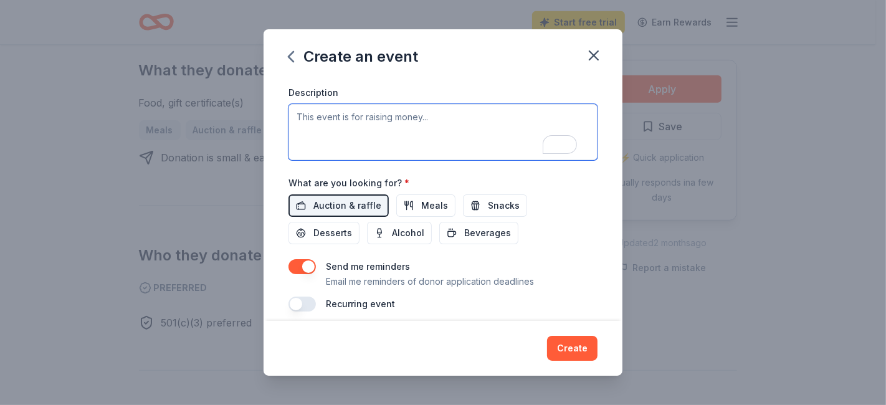
click at [358, 123] on textarea "To enrich screen reader interactions, please activate Accessibility in Grammarl…" at bounding box center [443, 132] width 309 height 56
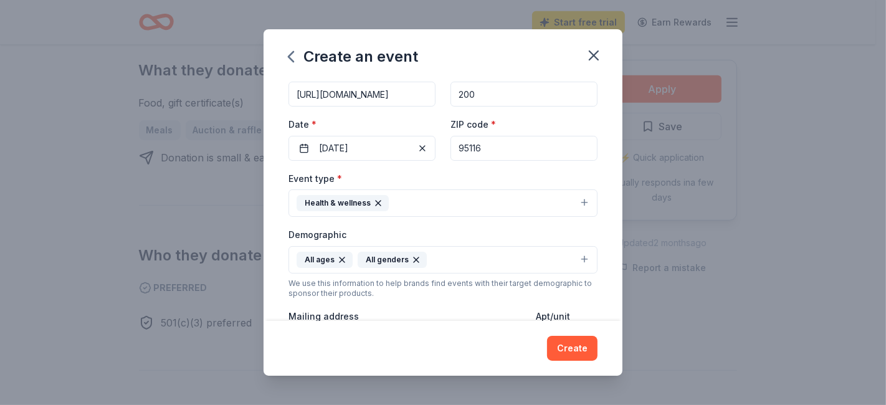
scroll to position [208, 0]
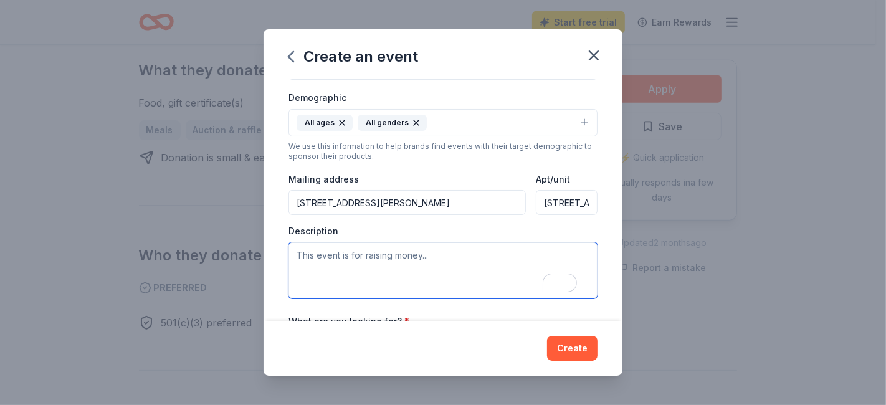
click at [353, 271] on textarea "To enrich screen reader interactions, please activate Accessibility in Grammarl…" at bounding box center [443, 270] width 309 height 56
paste textarea "We are hosting our Back to School Night Resource Fair on September 24th from 5:…"
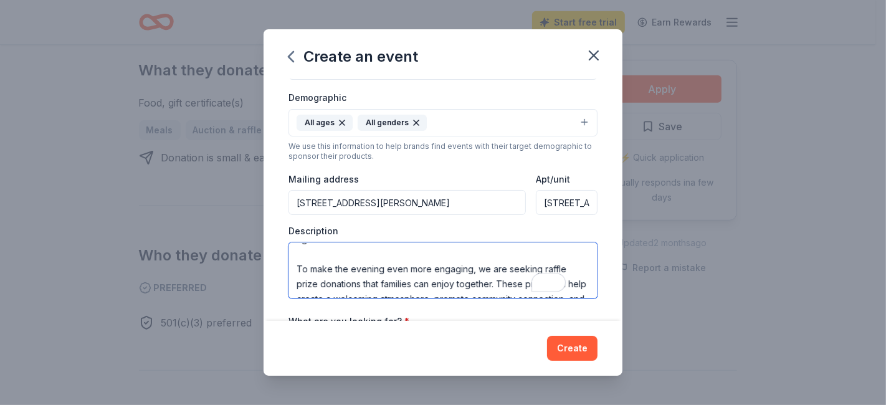
scroll to position [0, 0]
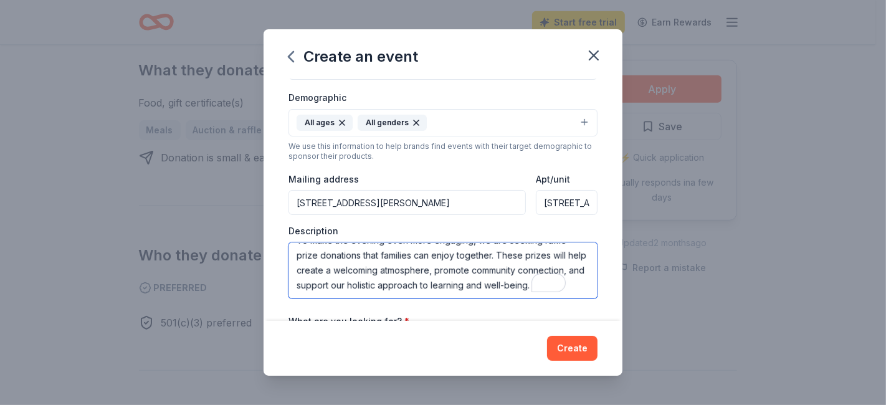
click at [330, 291] on textarea "We are hosting our Back to School Night Resource Fair on September 24th from 5:…" at bounding box center [443, 270] width 309 height 56
click at [305, 295] on textarea "We are hosting our Back to School Night Resource Fair on September 24th from 5:…" at bounding box center [443, 270] width 309 height 56
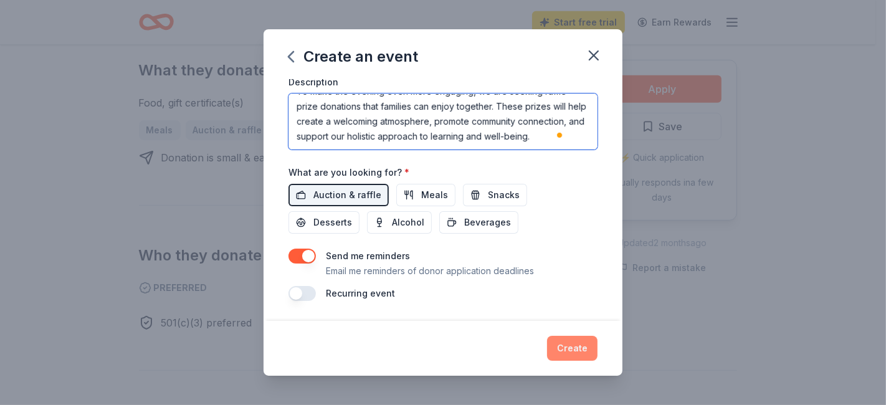
type textarea "We are hosting our Back to School Night Resource Fair on September 24th from 5:…"
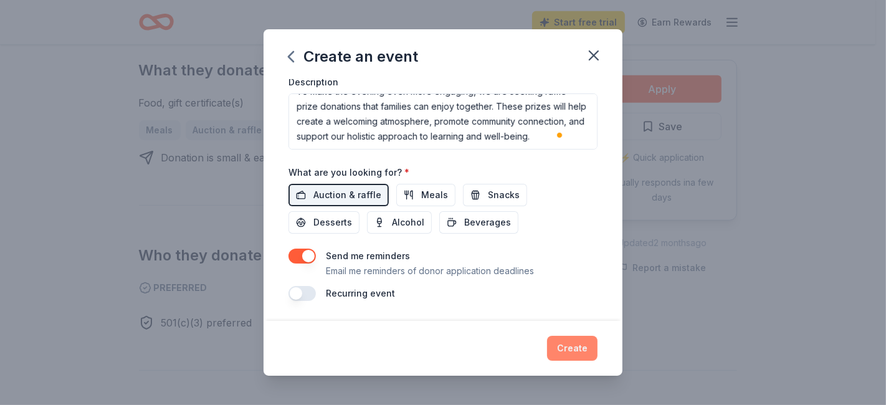
click at [570, 350] on button "Create" at bounding box center [572, 348] width 50 height 25
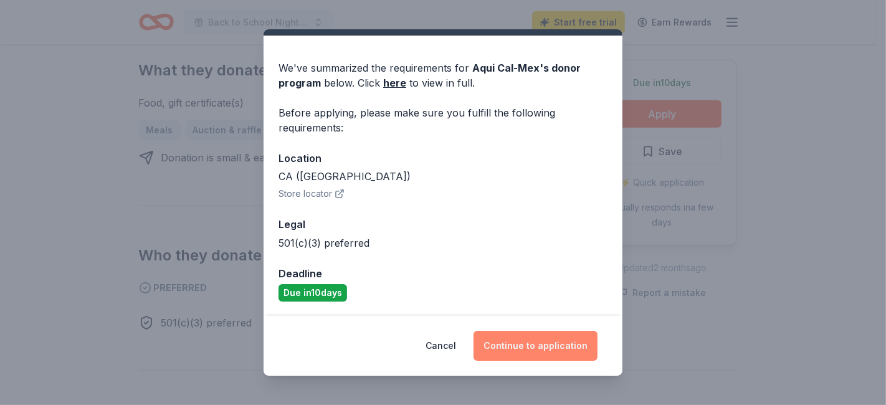
click at [558, 353] on button "Continue to application" at bounding box center [536, 346] width 124 height 30
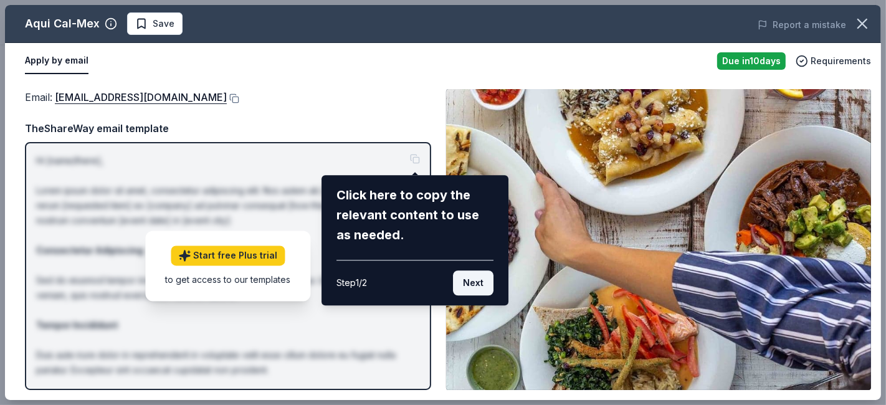
click at [469, 283] on button "Next" at bounding box center [473, 282] width 41 height 25
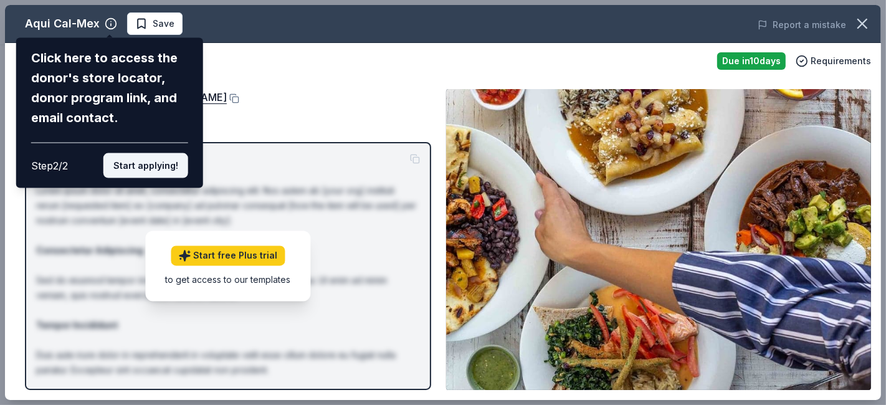
click at [141, 165] on button "Start applying!" at bounding box center [145, 165] width 85 height 25
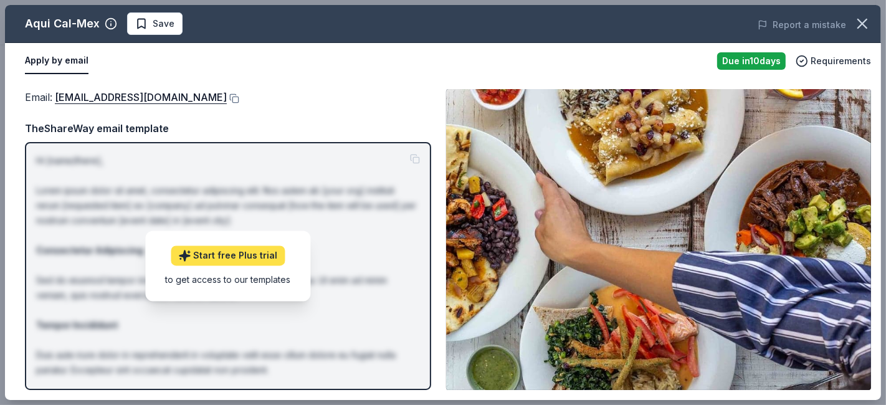
click at [208, 256] on link "Start free Plus trial" at bounding box center [228, 256] width 114 height 20
click at [60, 62] on button "Apply by email" at bounding box center [57, 61] width 64 height 26
click at [133, 97] on link "aqui@aquicalmex.com" at bounding box center [141, 97] width 172 height 16
click at [115, 127] on div "TheShareWay email template" at bounding box center [228, 128] width 406 height 16
click at [425, 157] on div "Hi [name/there], Lorem ipsum dolor sit amet, consectetur adipiscing elit. Nos a…" at bounding box center [228, 266] width 406 height 248
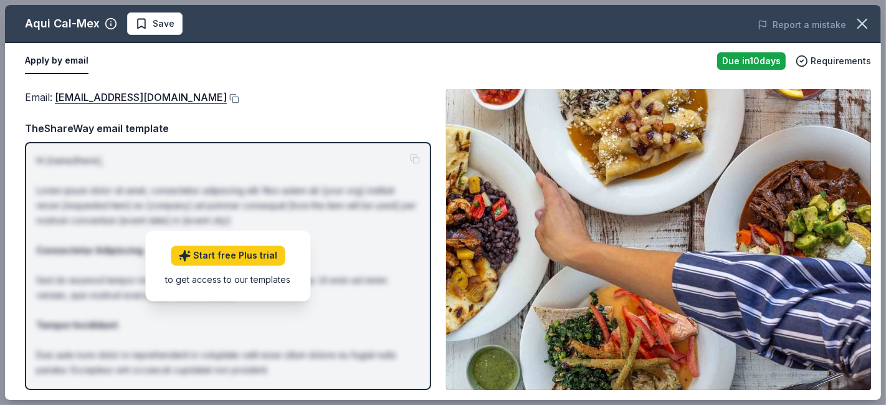
click at [767, 50] on div "Apply by email Due in 10 days Requirements" at bounding box center [443, 61] width 876 height 36
click at [229, 256] on link "Start free Plus trial" at bounding box center [228, 256] width 114 height 20
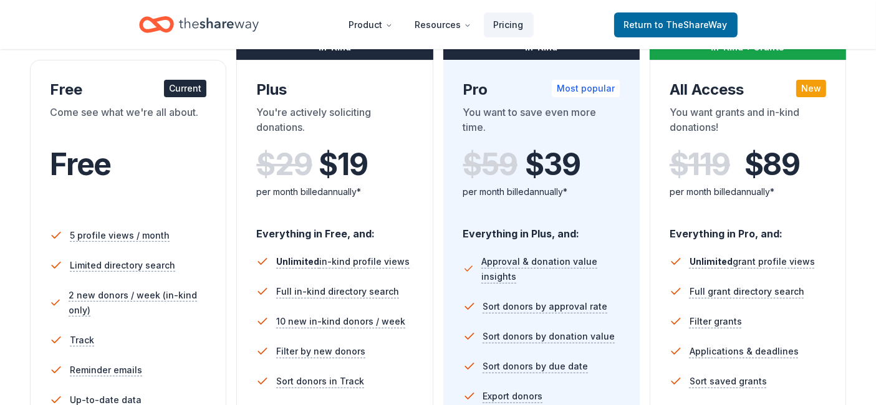
click at [113, 166] on div "Free" at bounding box center [128, 164] width 156 height 35
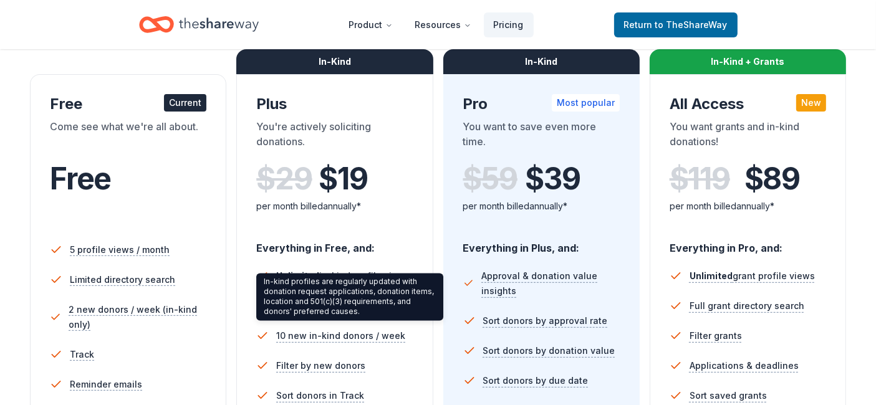
scroll to position [138, 0]
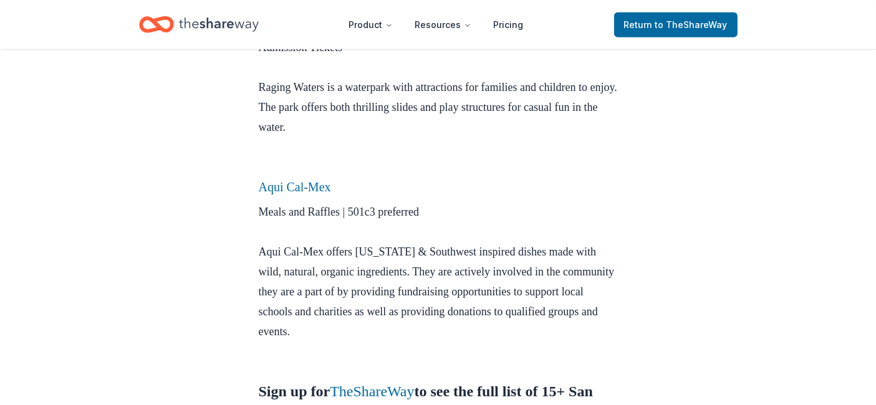
scroll to position [950, 0]
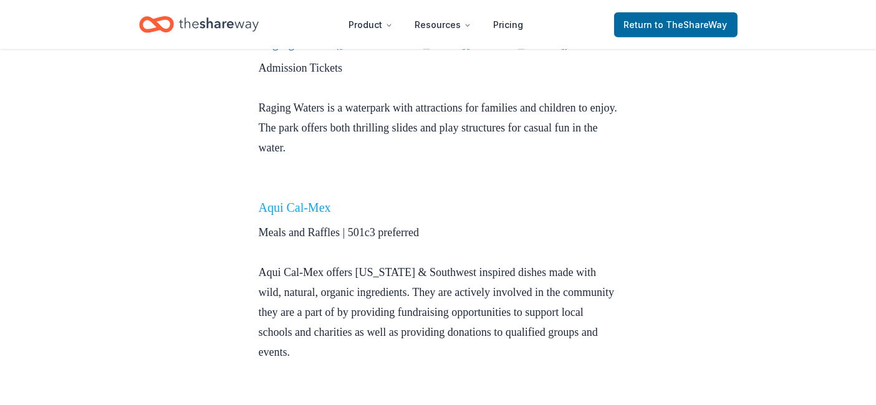
click at [302, 201] on link "Aqui Cal-Mex" at bounding box center [295, 208] width 72 height 14
